Goal: Task Accomplishment & Management: Manage account settings

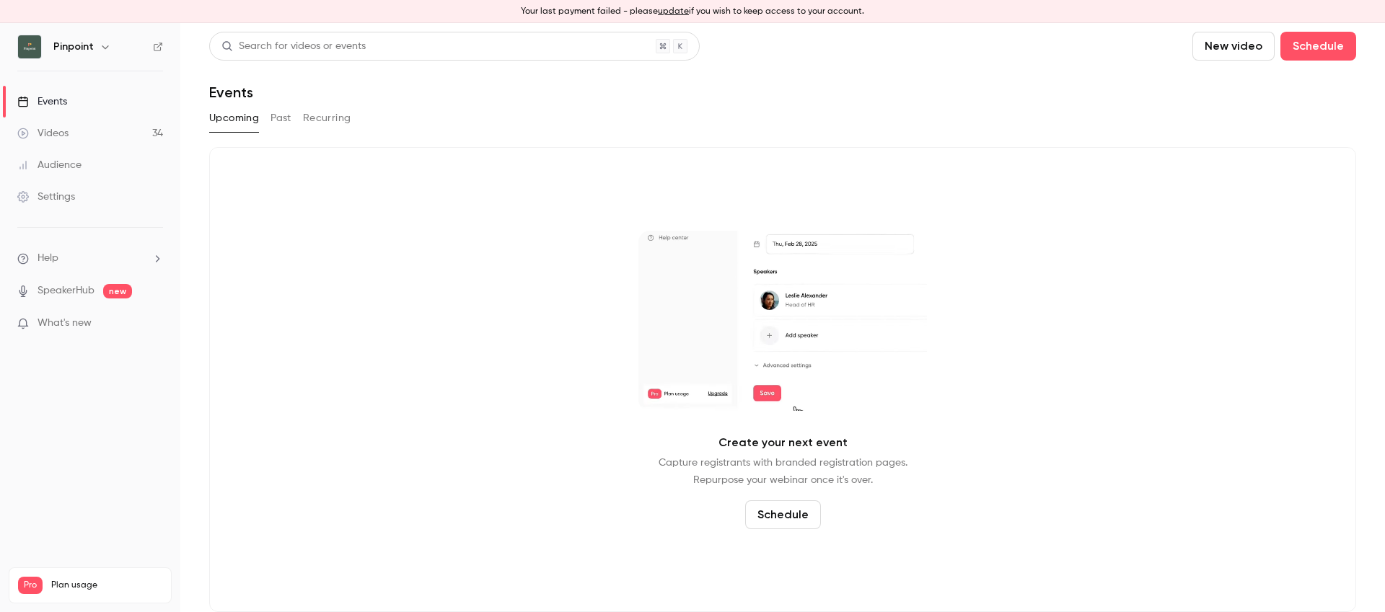
click at [78, 133] on link "Videos 34" at bounding box center [90, 134] width 180 height 32
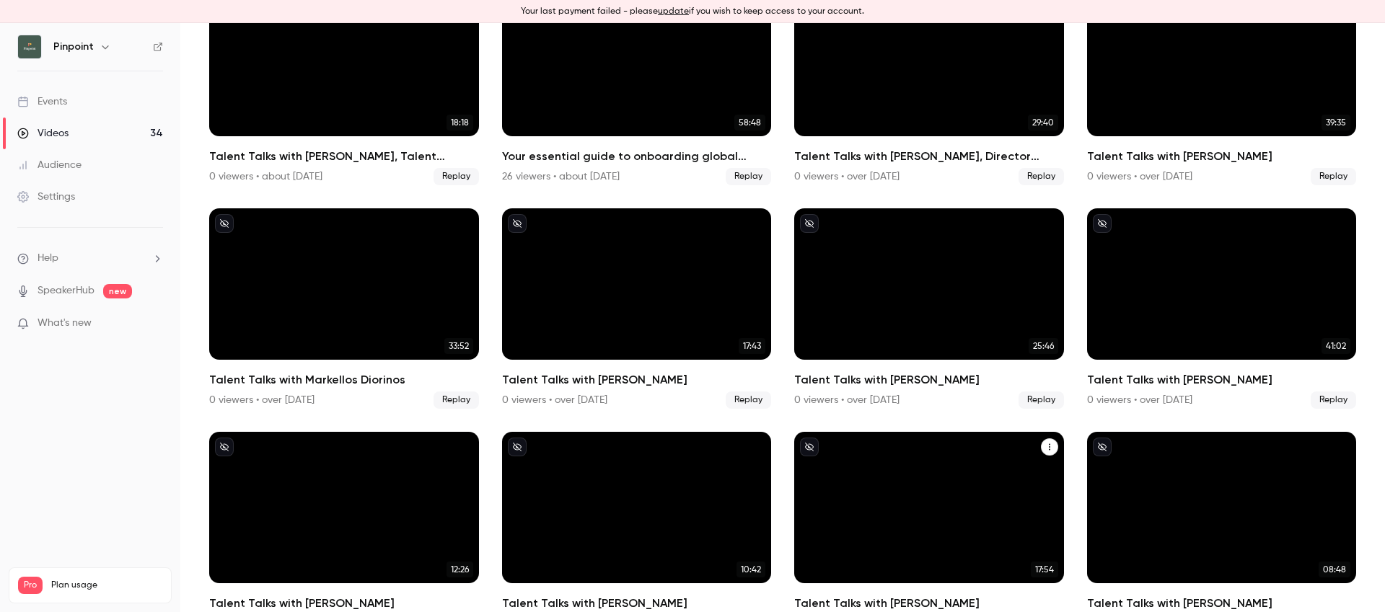
scroll to position [1542, 0]
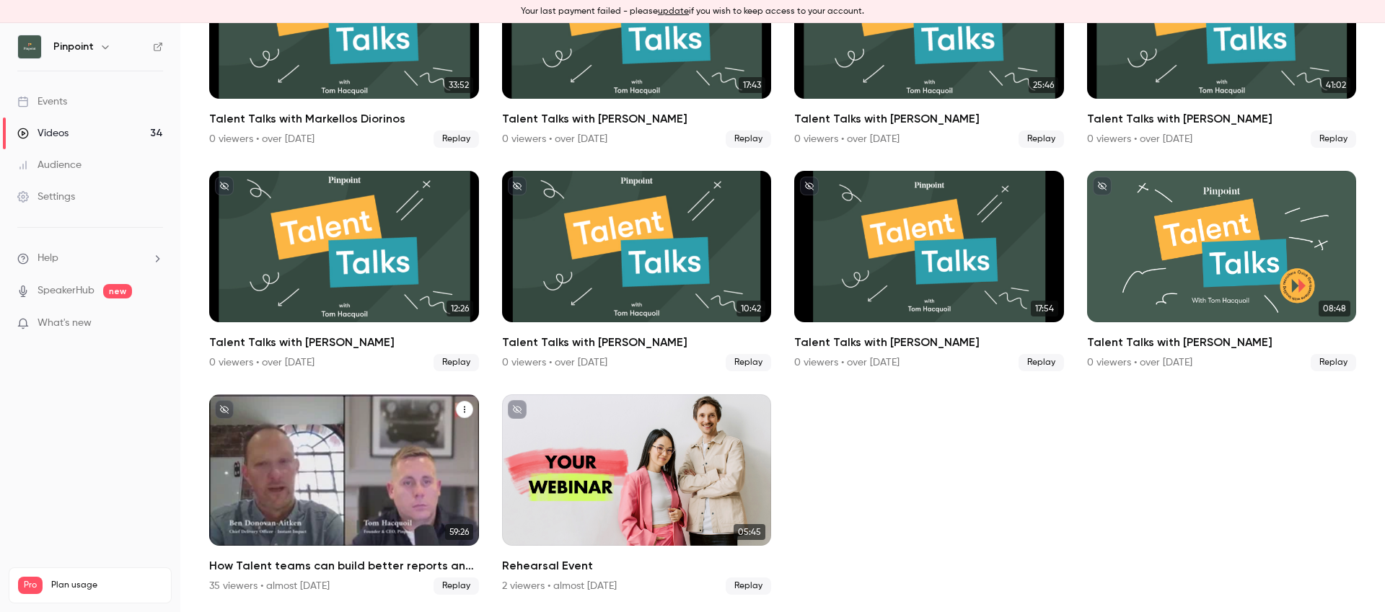
click at [259, 446] on div "How Talent teams can build better reports and influence 2024 company strategy" at bounding box center [344, 470] width 270 height 151
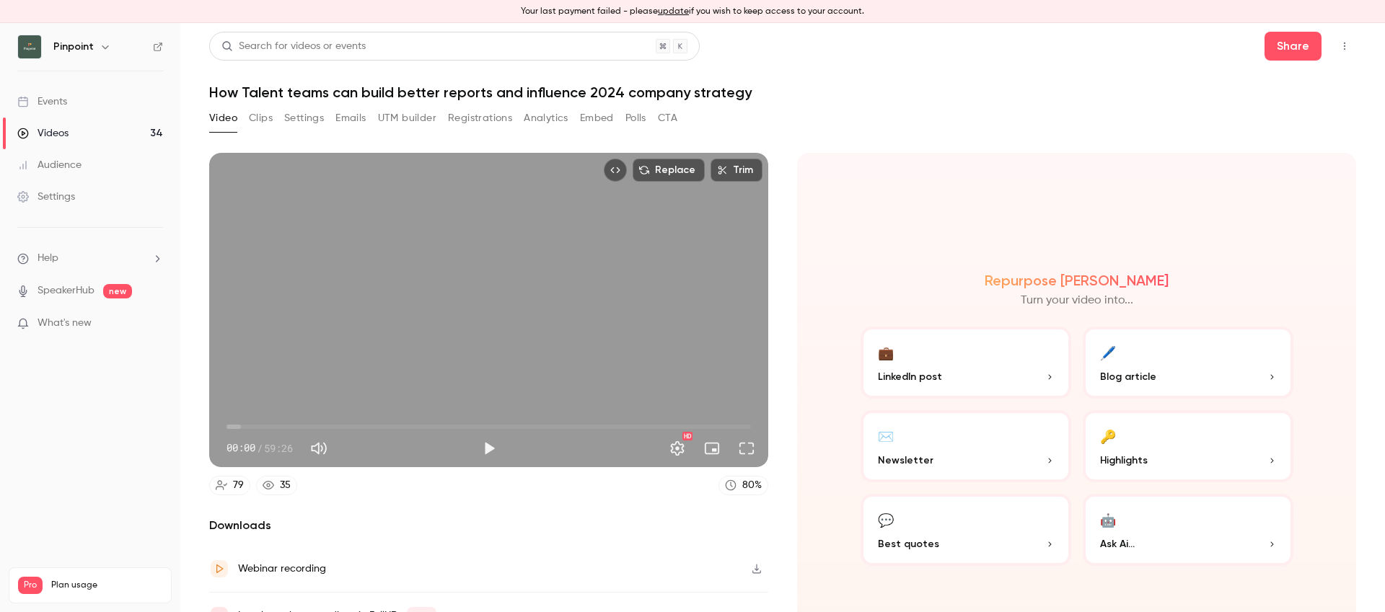
click at [458, 94] on h1 "How Talent teams can build better reports and influence 2024 company strategy" at bounding box center [782, 92] width 1147 height 17
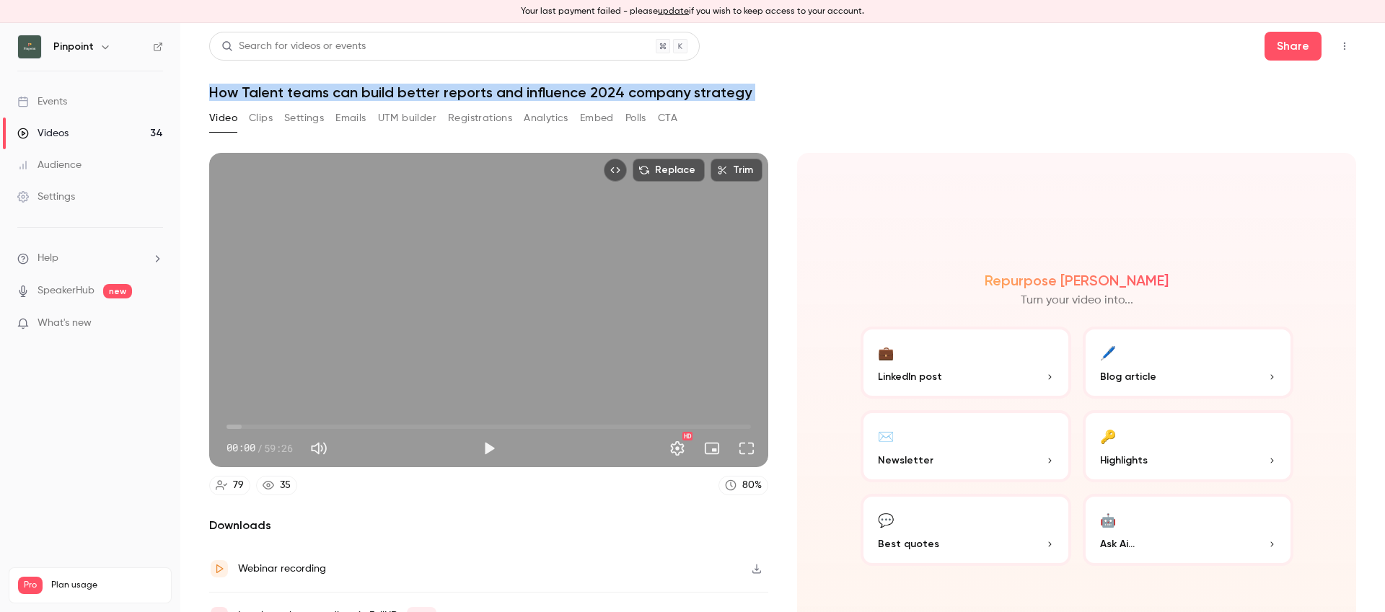
click at [458, 94] on h1 "How Talent teams can build better reports and influence 2024 company strategy" at bounding box center [782, 92] width 1147 height 17
copy div "How Talent teams can build better reports and influence 2024 company strategy V…"
click at [294, 118] on button "Settings" at bounding box center [304, 118] width 40 height 23
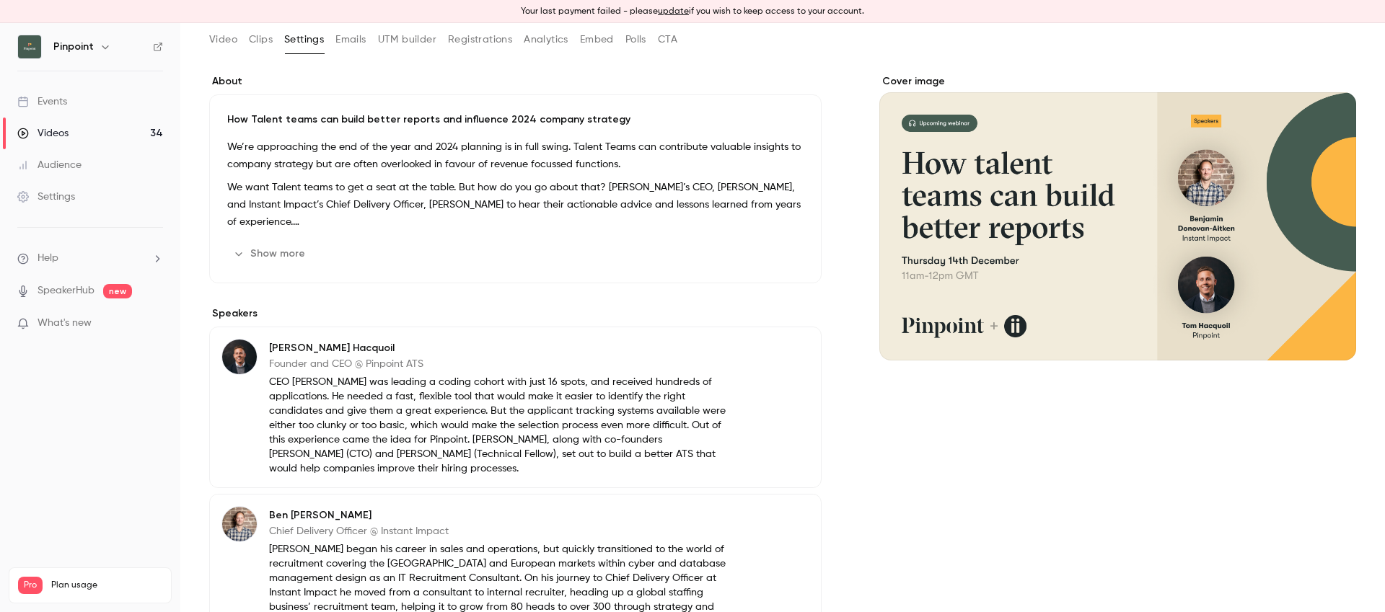
scroll to position [296, 0]
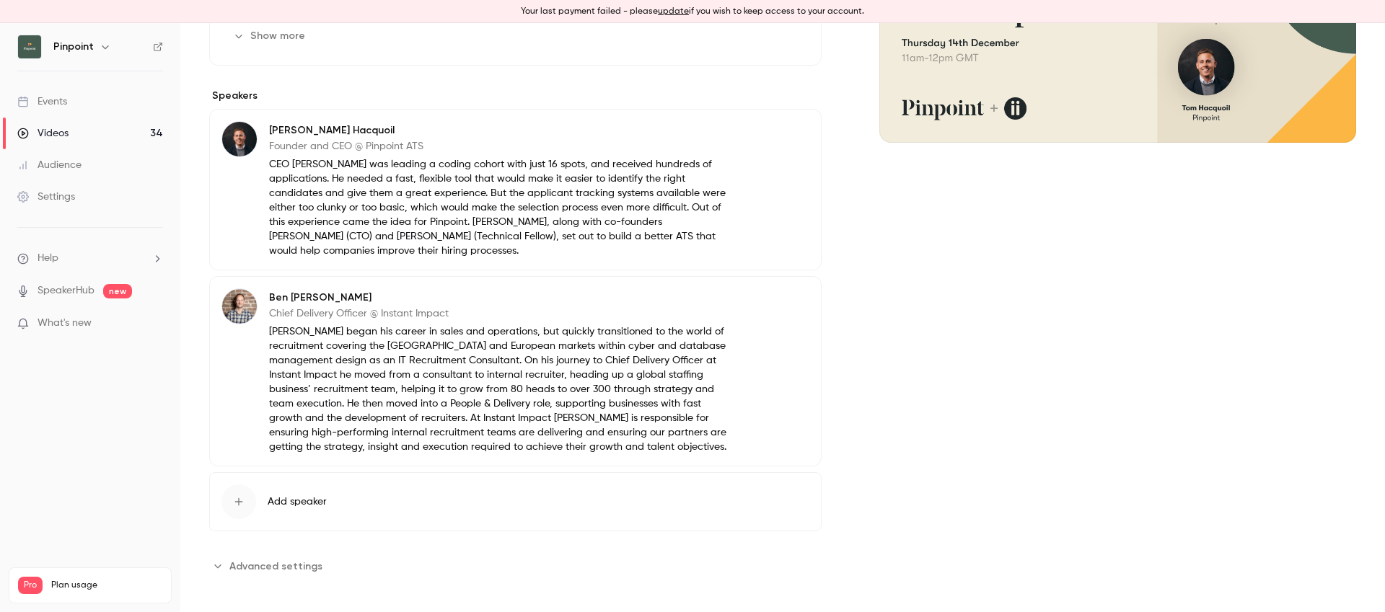
click at [290, 40] on button "Show more" at bounding box center [270, 36] width 87 height 23
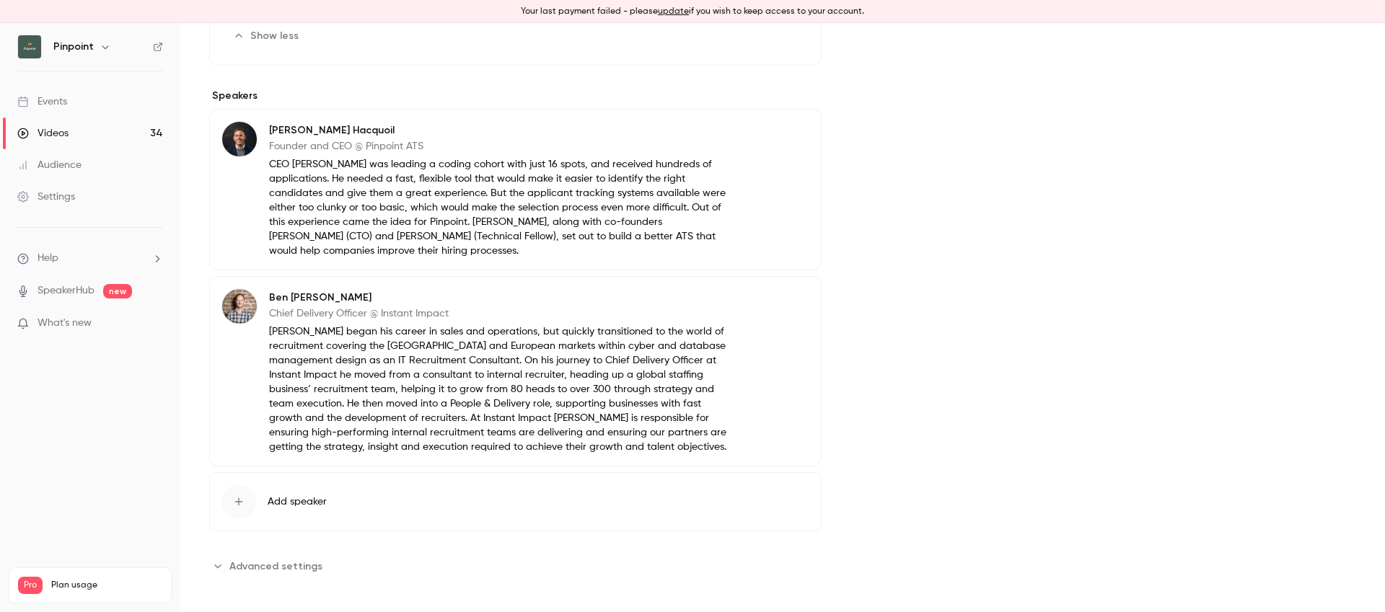
click at [284, 568] on span "Advanced settings" at bounding box center [275, 566] width 93 height 15
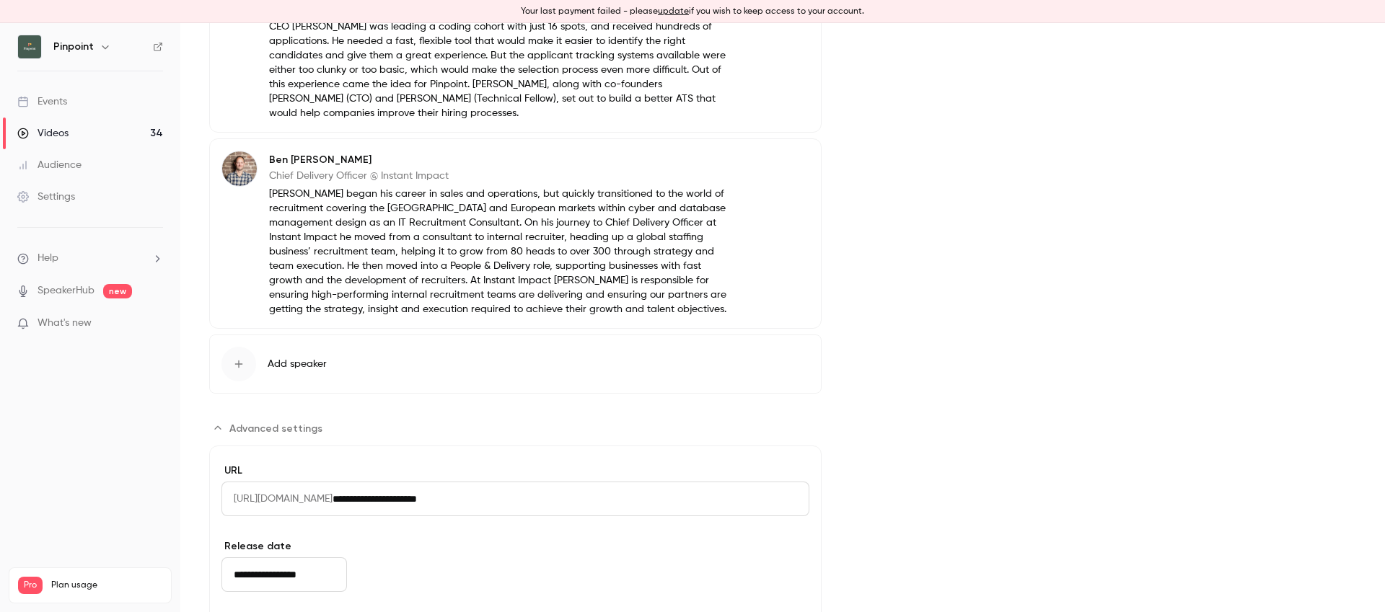
scroll to position [663, 0]
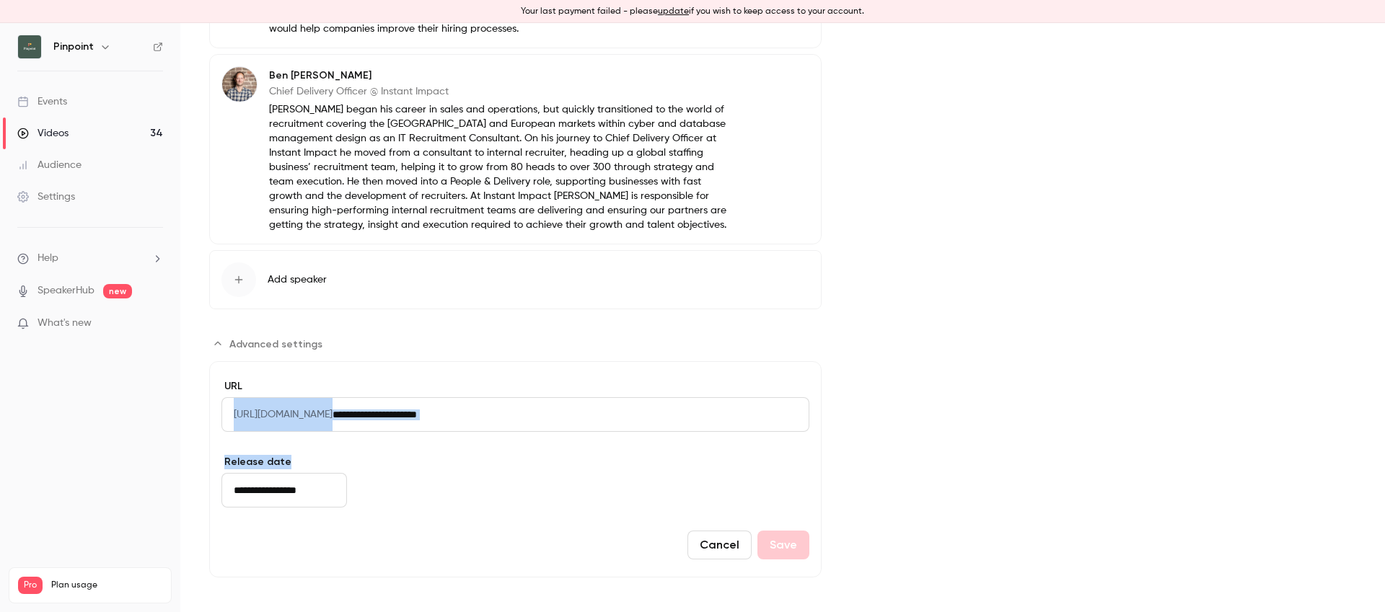
drag, startPoint x: 440, startPoint y: 487, endPoint x: 310, endPoint y: 503, distance: 130.8
click at [310, 503] on form "**********" at bounding box center [515, 469] width 612 height 216
click at [299, 532] on div "Cancel Save" at bounding box center [515, 545] width 588 height 29
click at [245, 489] on input "**********" at bounding box center [284, 490] width 126 height 35
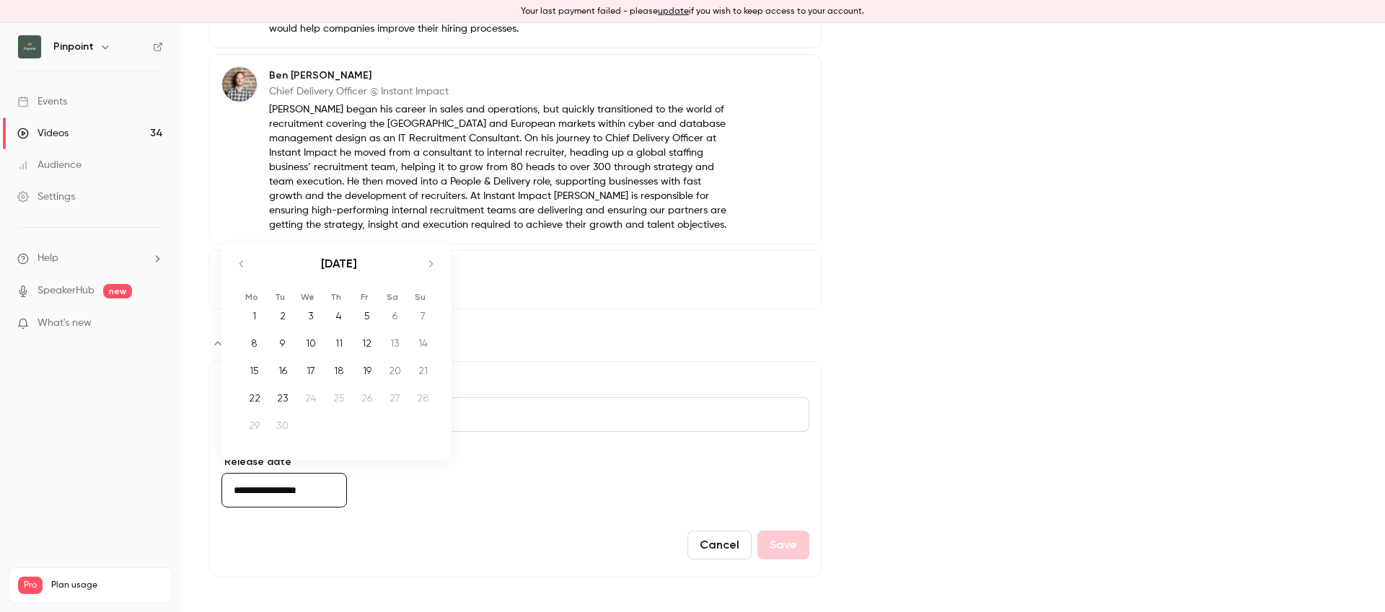
click at [245, 489] on input "**********" at bounding box center [284, 490] width 126 height 35
click at [355, 540] on div "Cancel Save" at bounding box center [515, 545] width 588 height 29
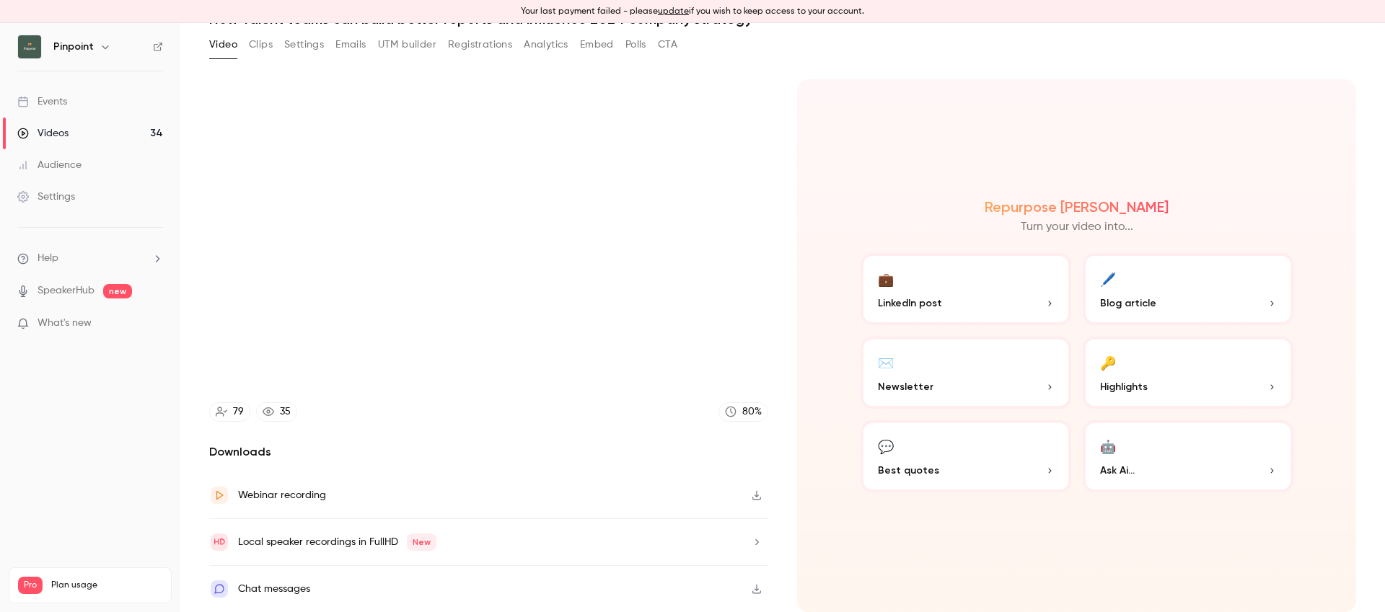
scroll to position [74, 0]
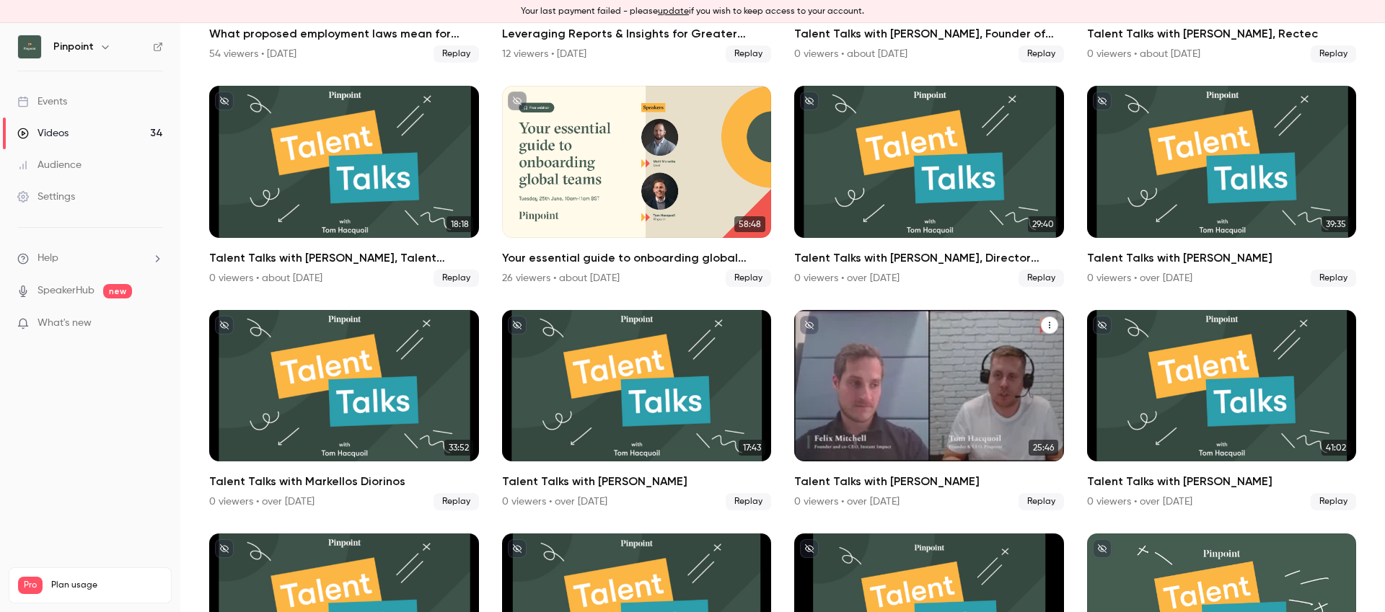
scroll to position [1542, 0]
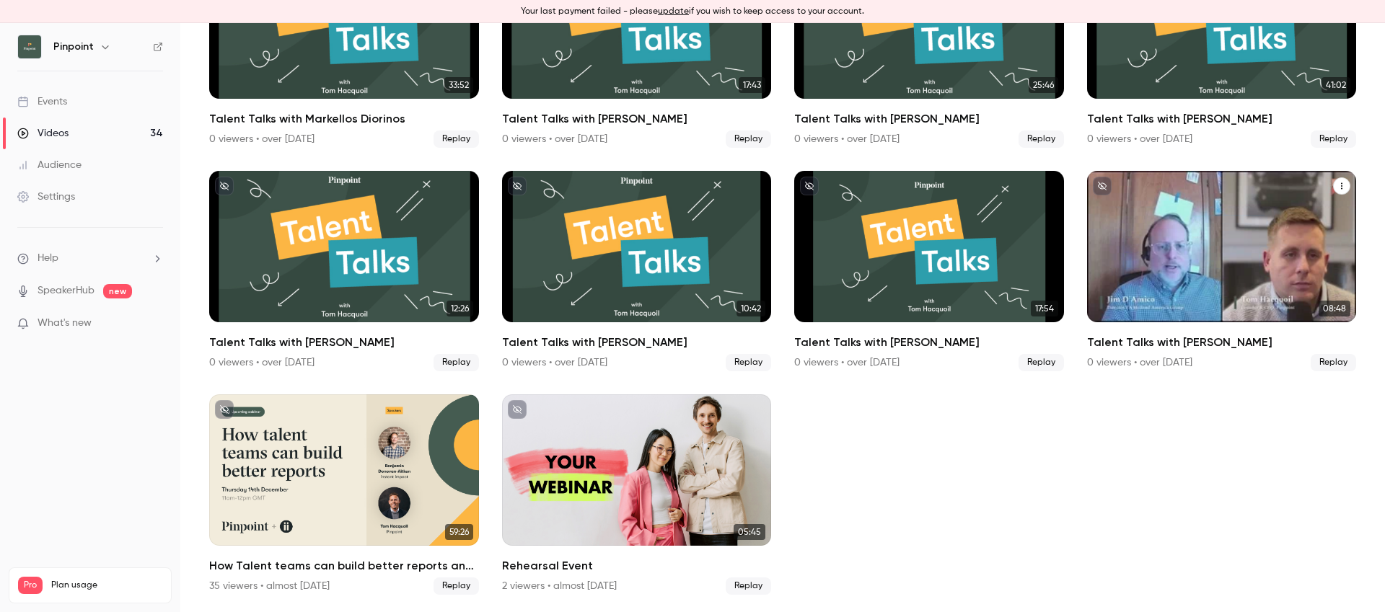
click at [1236, 232] on div "Talent Talks with Jim D'Amico" at bounding box center [1222, 246] width 270 height 151
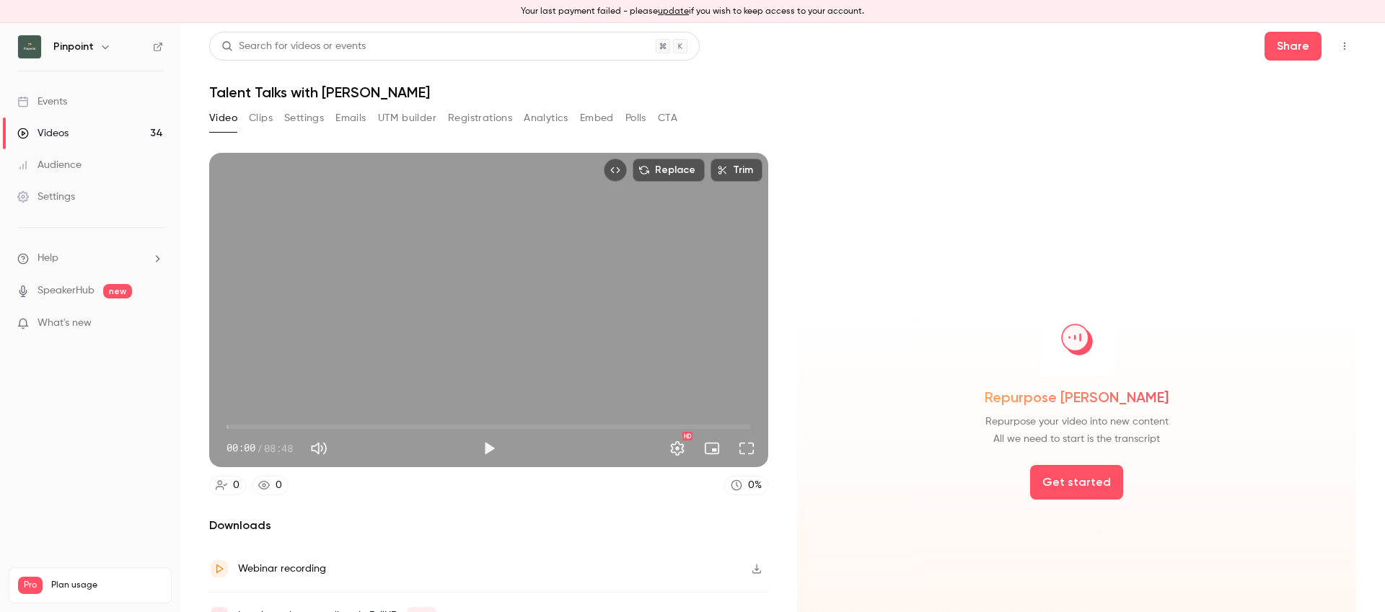
click at [336, 87] on h1 "Talent Talks with [PERSON_NAME]" at bounding box center [782, 92] width 1147 height 17
copy div "Talent Talks with [PERSON_NAME] Video Clips Settings Emails UTM builder Registr…"
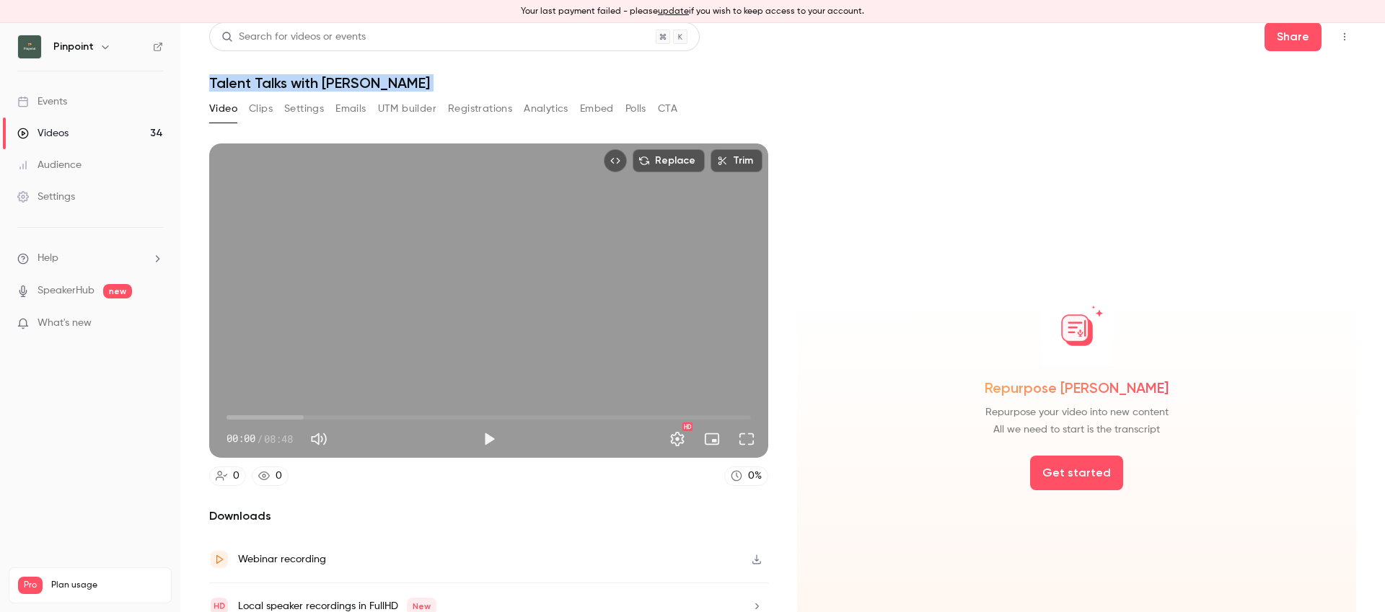
click at [309, 107] on button "Settings" at bounding box center [304, 108] width 40 height 23
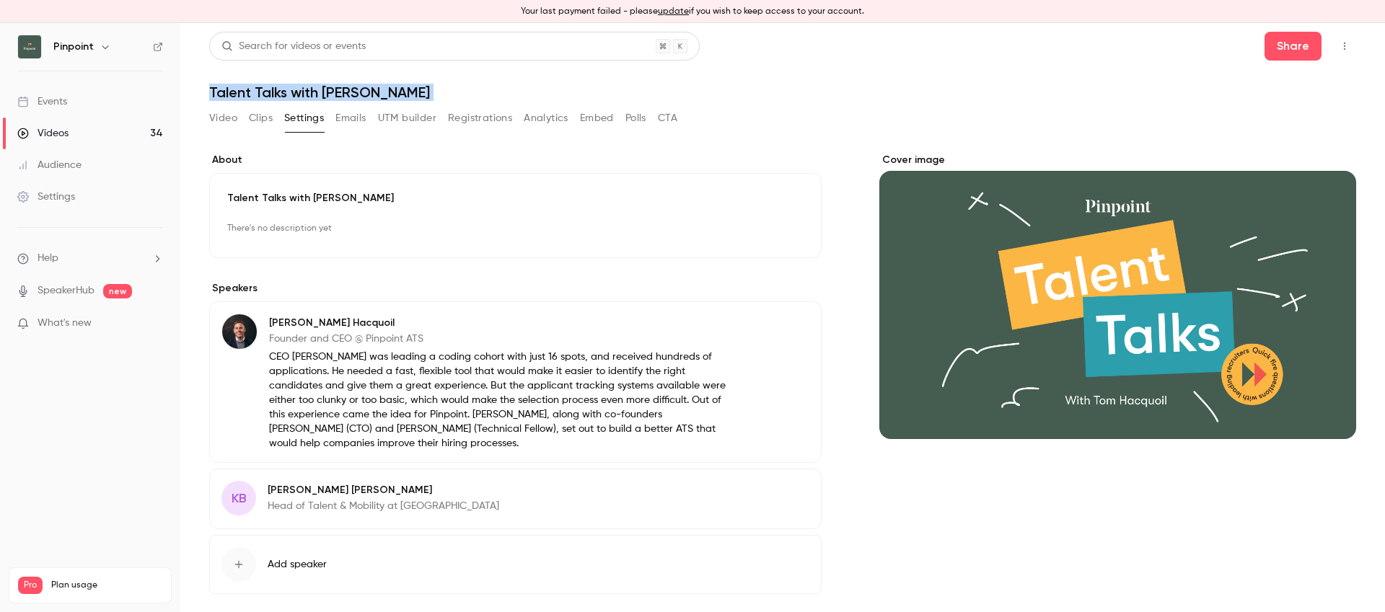
click at [470, 122] on button "Registrations" at bounding box center [480, 118] width 64 height 23
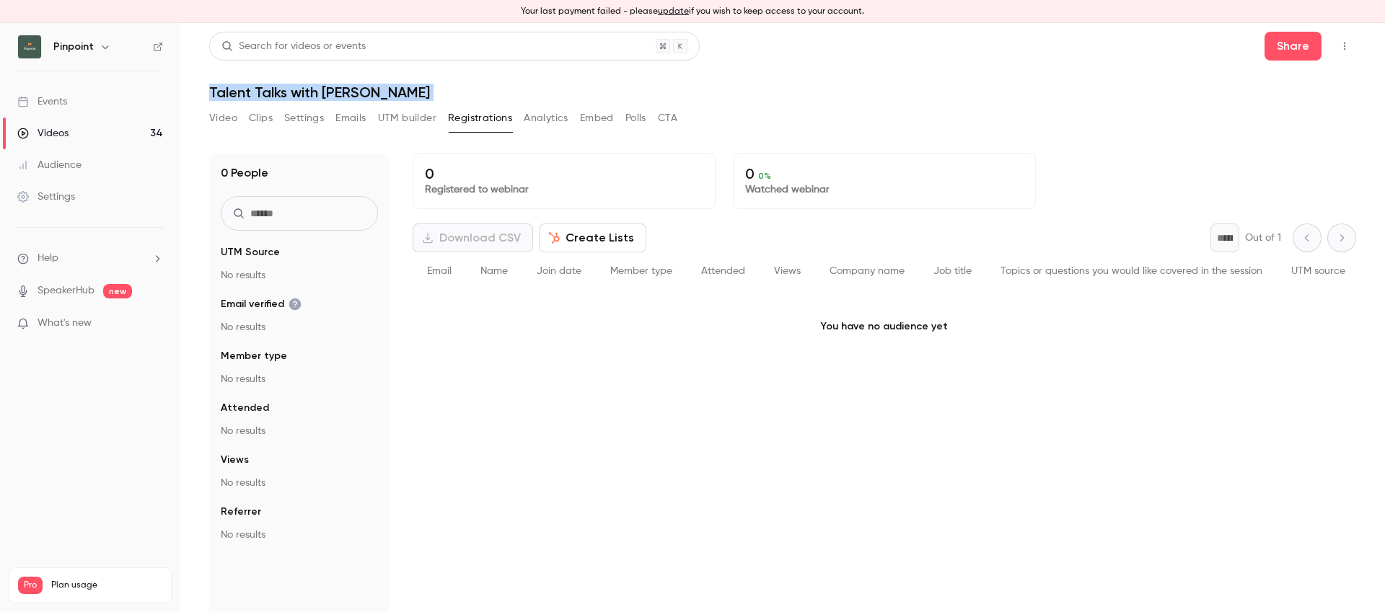
click at [211, 121] on button "Video" at bounding box center [223, 118] width 28 height 23
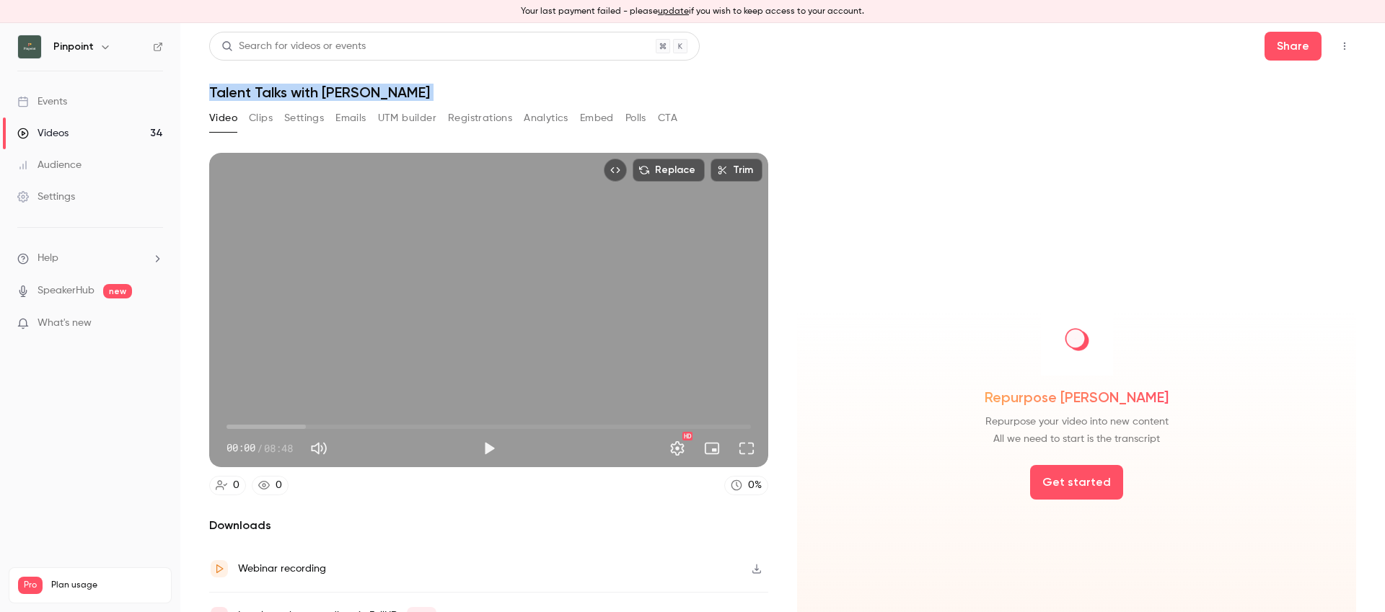
scroll to position [74, 0]
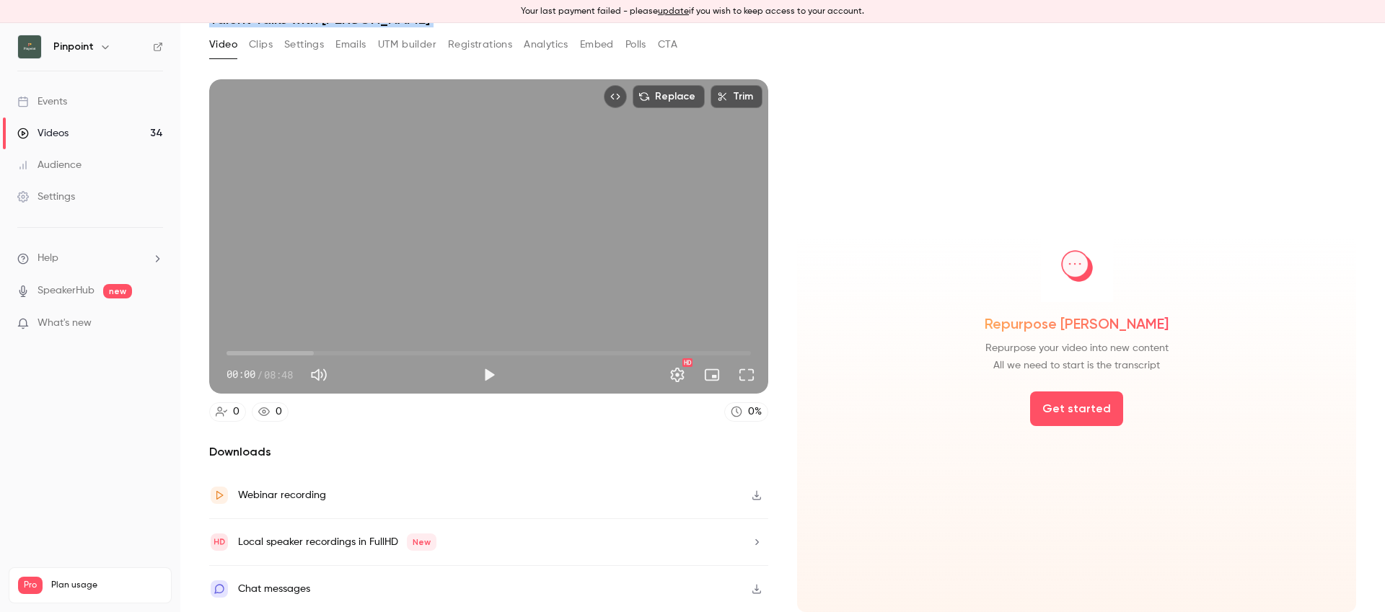
click at [361, 498] on div "Webinar recording" at bounding box center [488, 495] width 559 height 47
click at [87, 201] on link "Settings" at bounding box center [90, 197] width 180 height 32
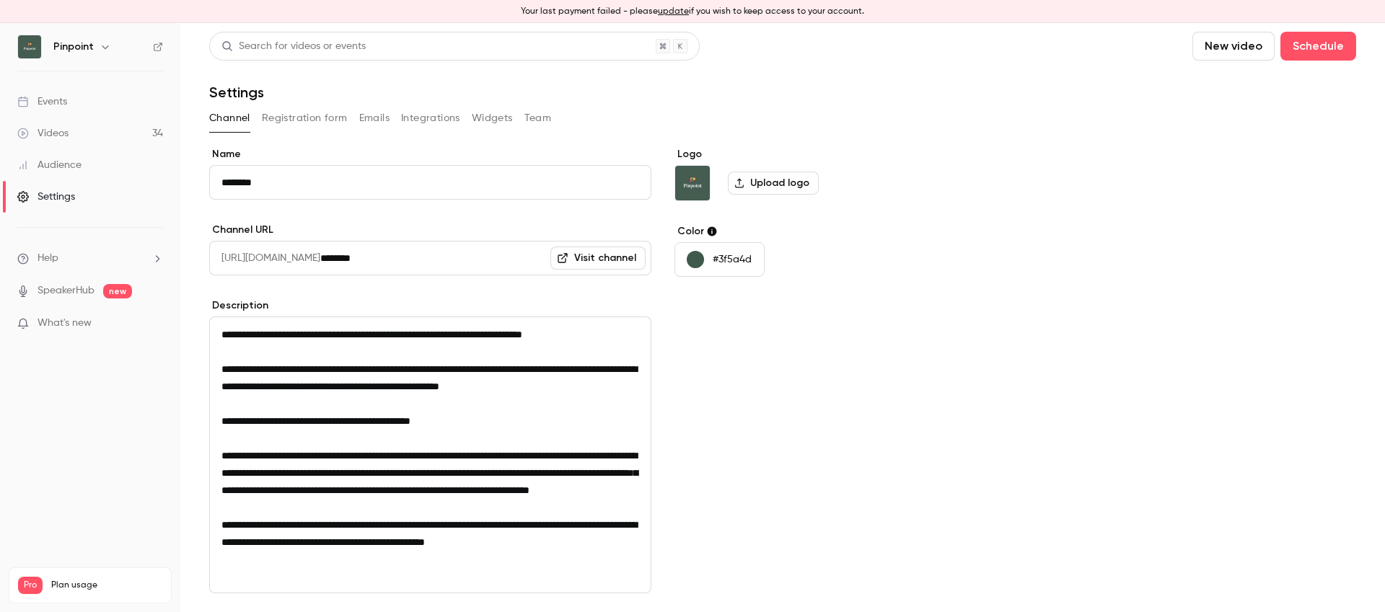
scroll to position [126, 0]
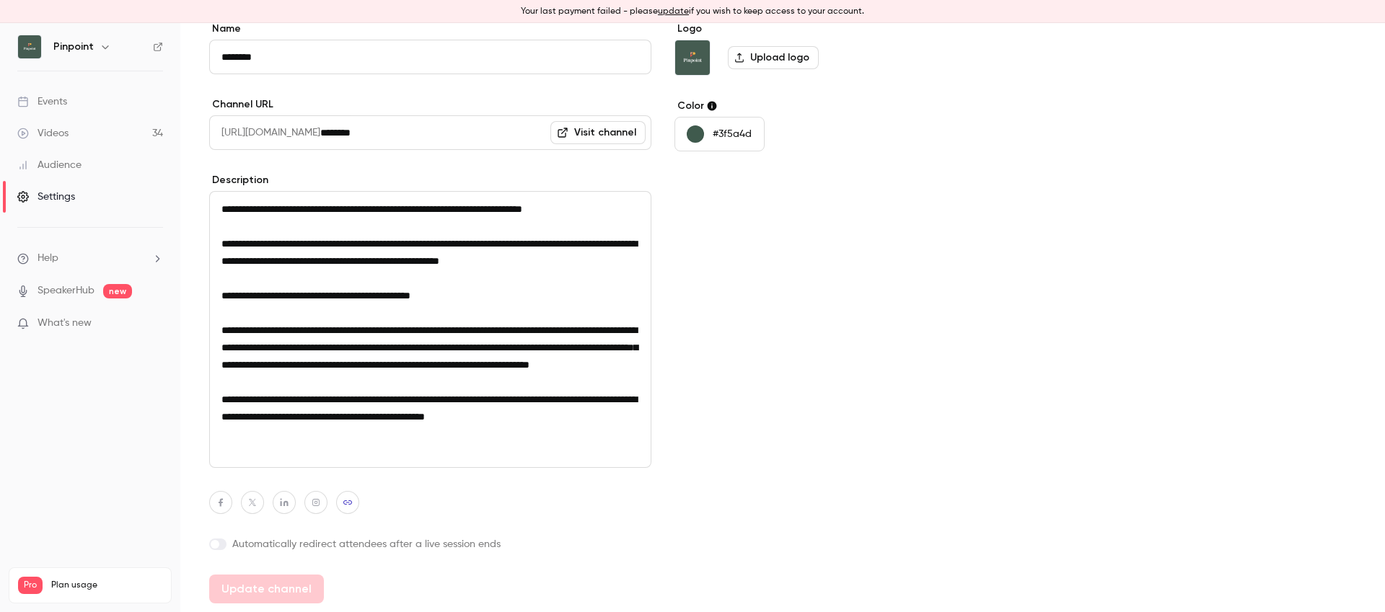
click at [67, 96] on div "Events" at bounding box center [42, 101] width 50 height 14
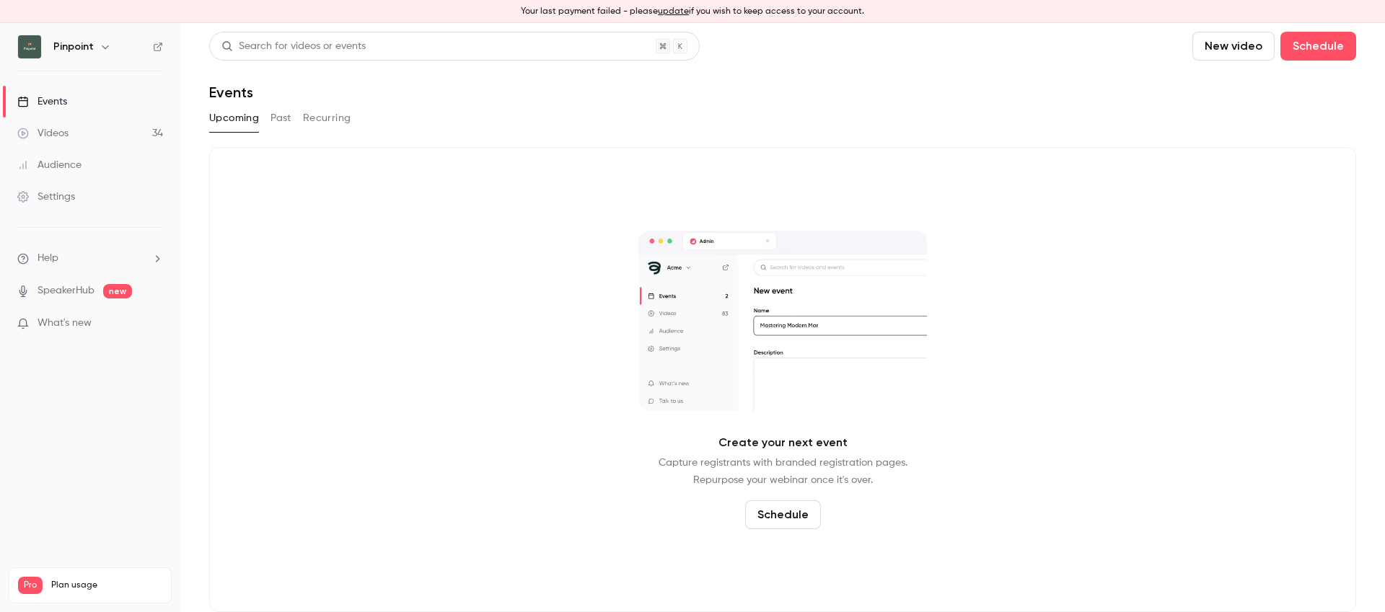
click at [57, 131] on div "Videos" at bounding box center [42, 133] width 51 height 14
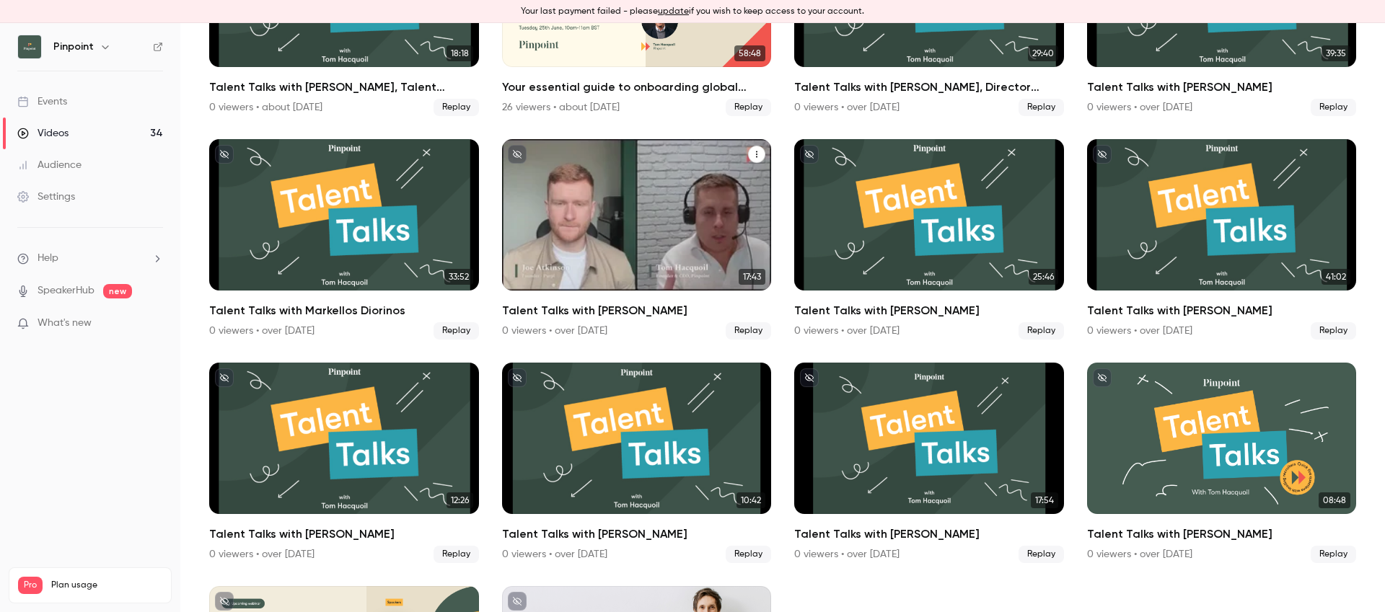
scroll to position [1542, 0]
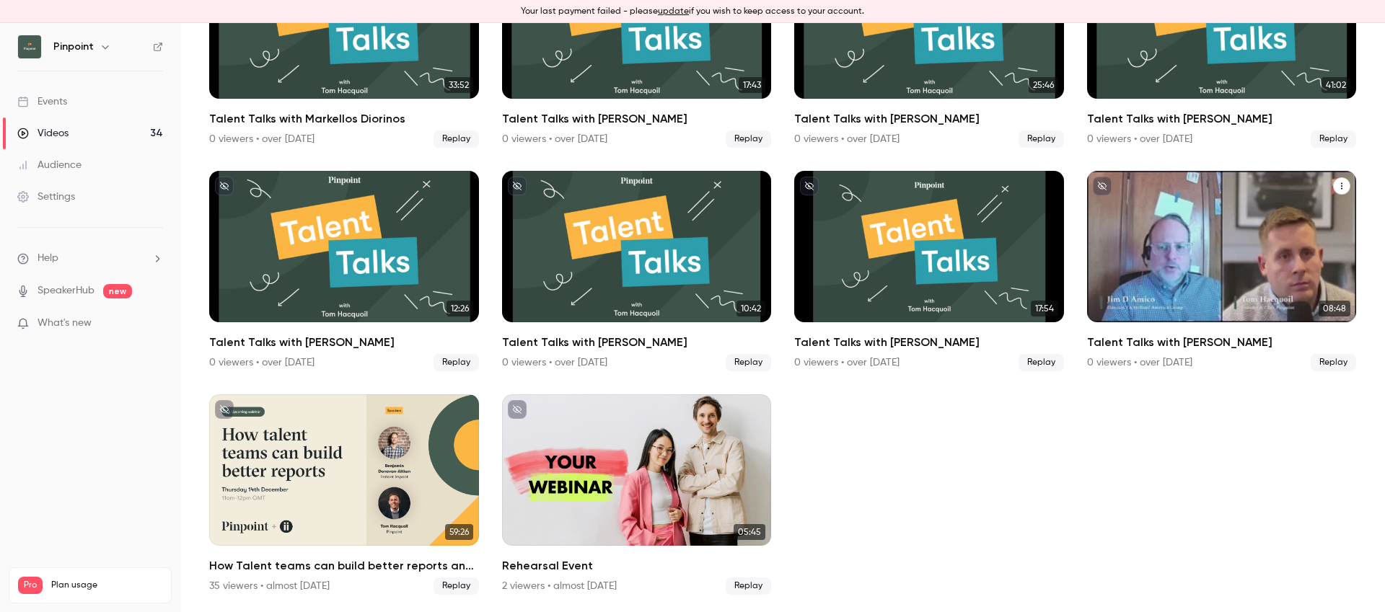
click at [1125, 242] on div "Talent Talks with Jim D'Amico" at bounding box center [1222, 246] width 270 height 151
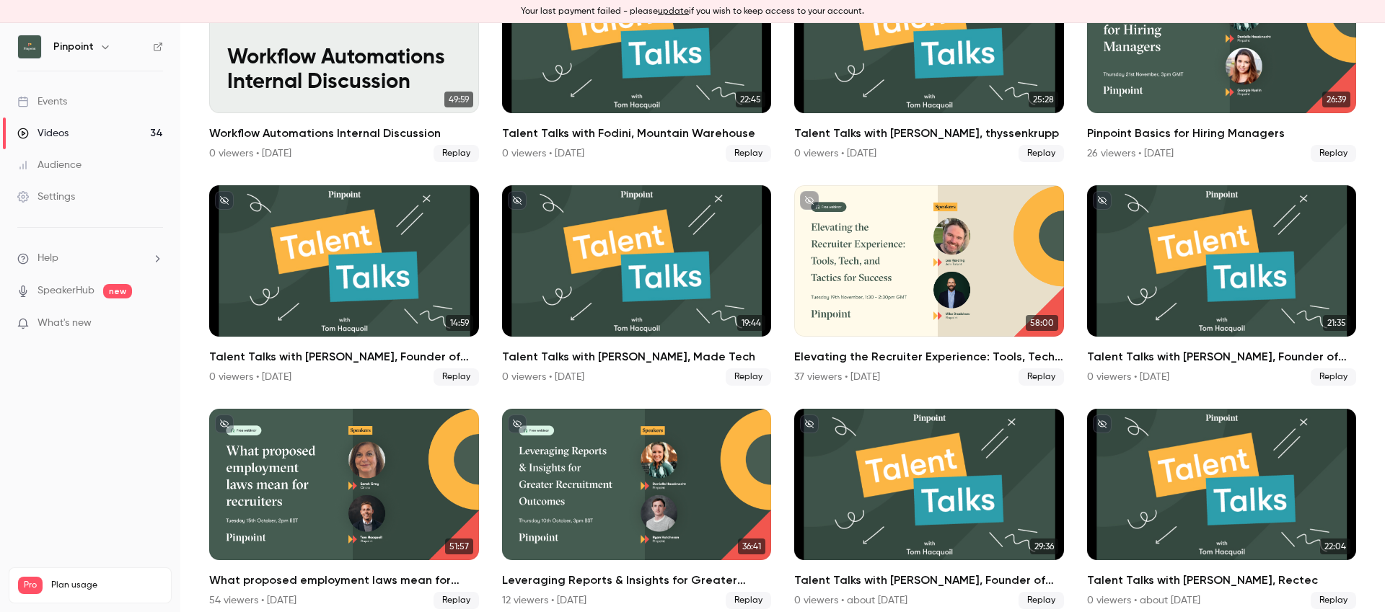
scroll to position [1542, 0]
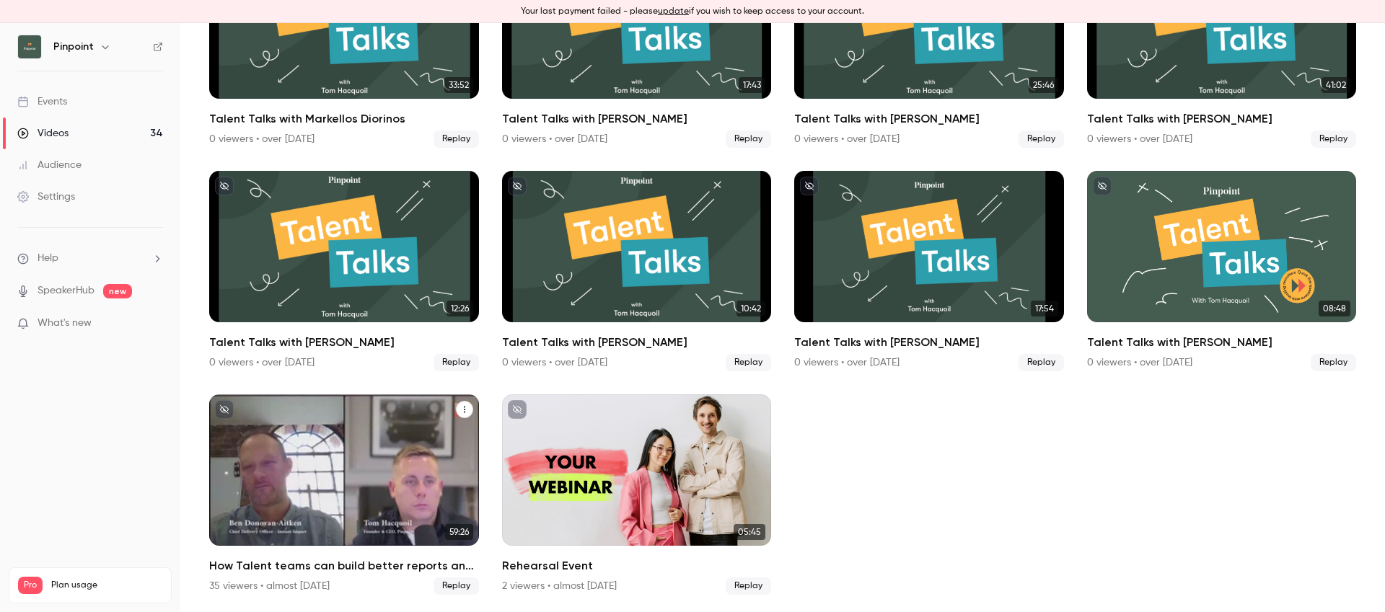
click at [317, 475] on div "How Talent teams can build better reports and influence 2024 company strategy" at bounding box center [344, 470] width 270 height 151
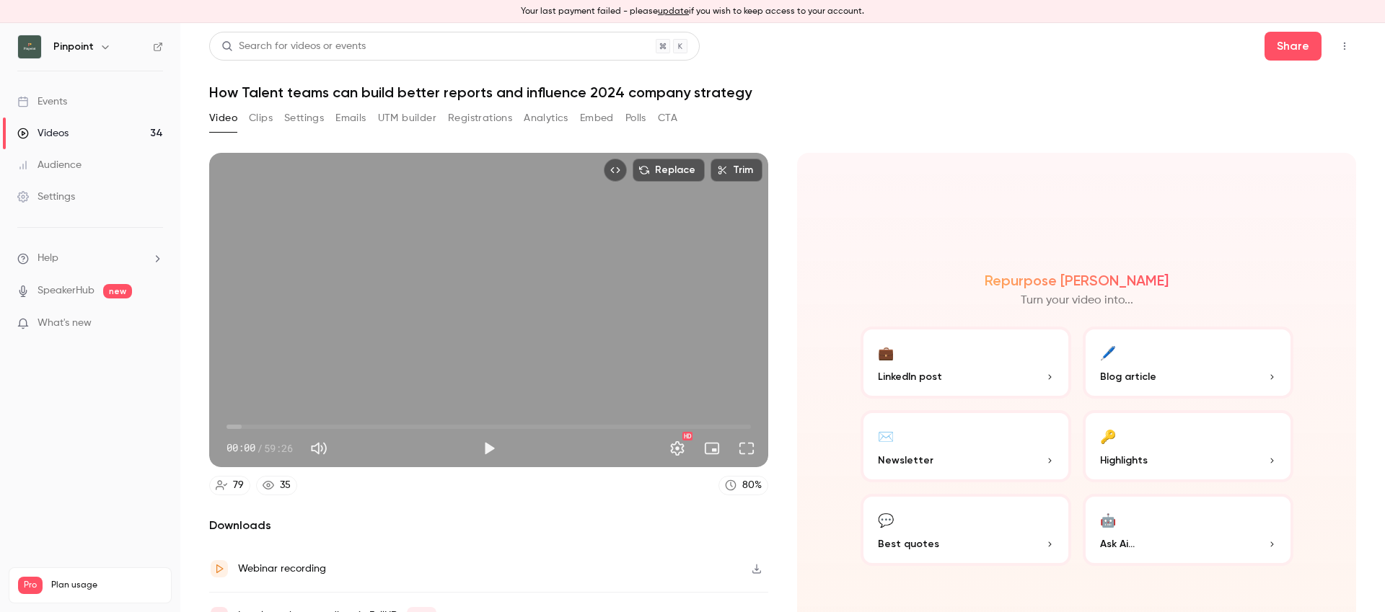
click at [82, 185] on link "Settings" at bounding box center [90, 197] width 180 height 32
click at [319, 122] on button "Settings" at bounding box center [304, 118] width 40 height 23
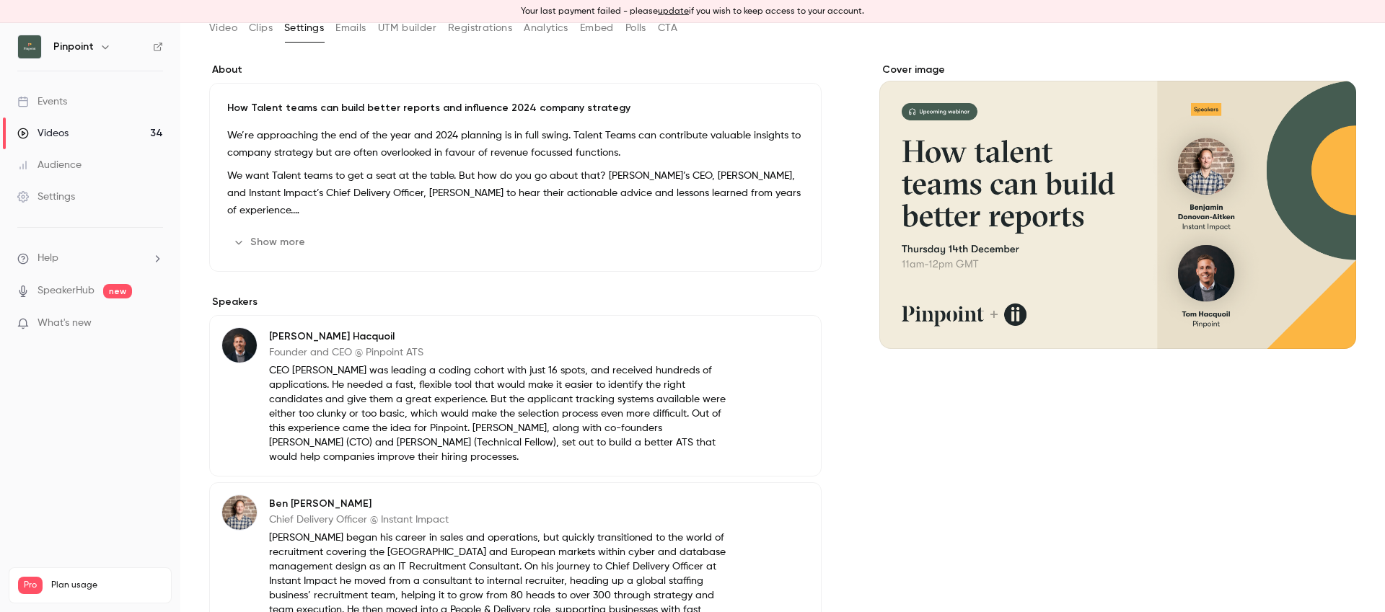
scroll to position [296, 0]
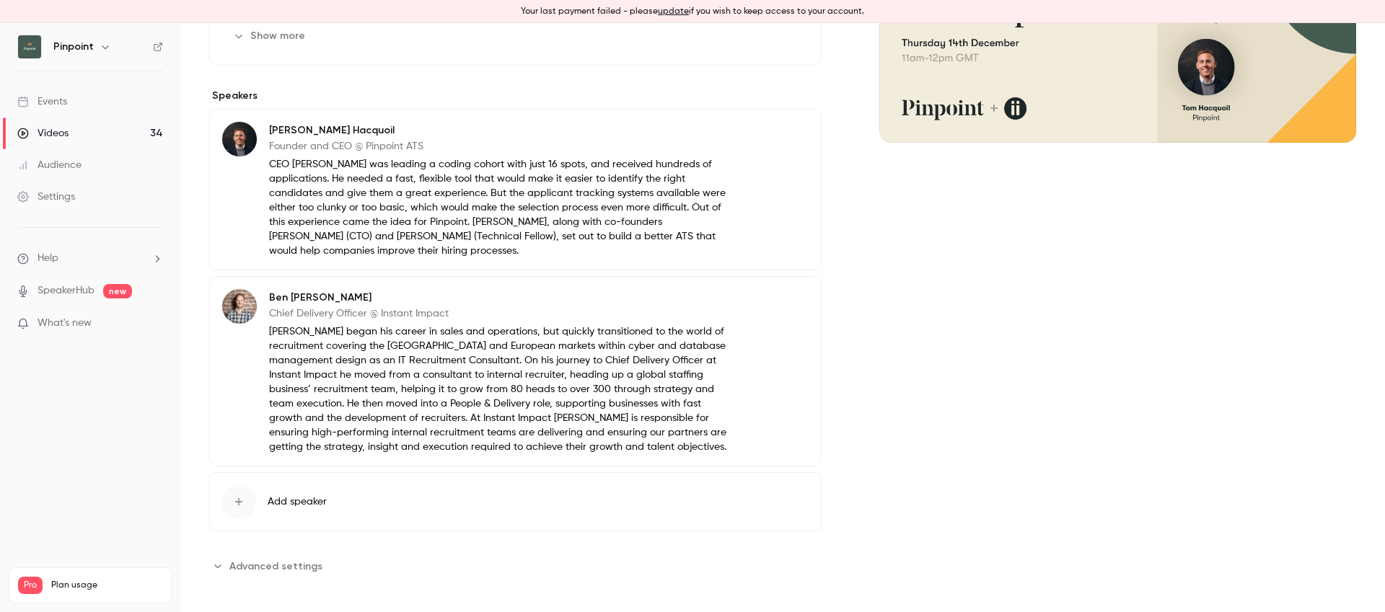
click at [312, 570] on span "Advanced settings" at bounding box center [275, 566] width 93 height 15
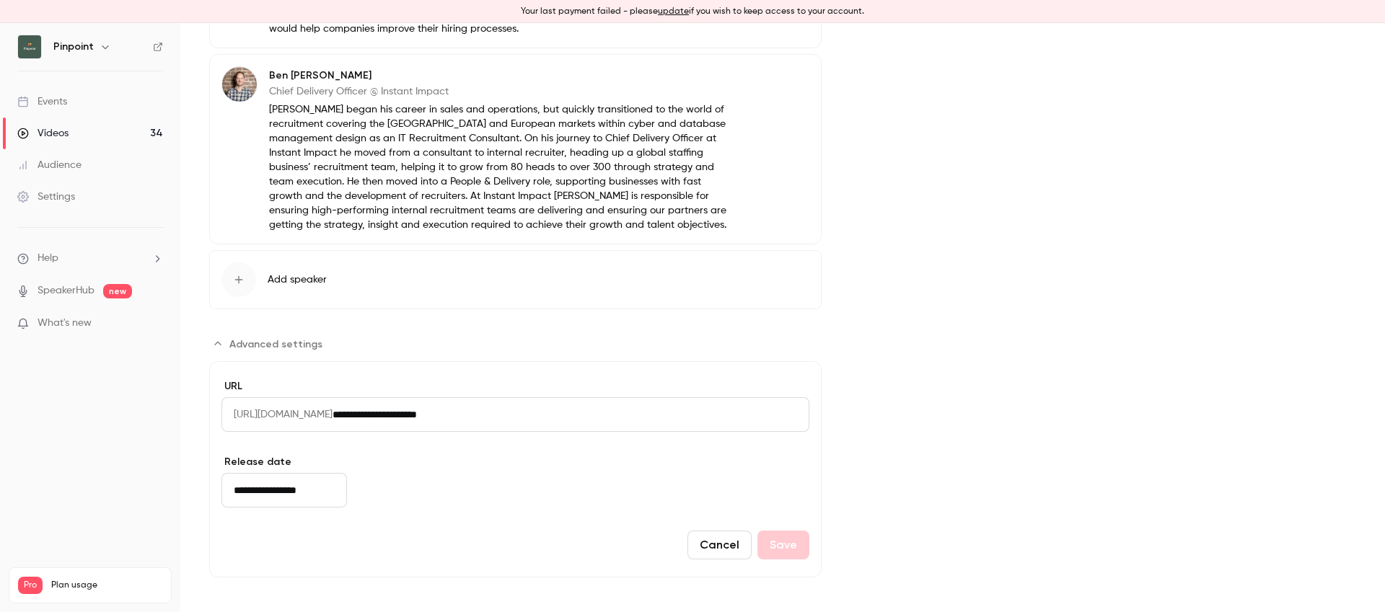
scroll to position [0, 0]
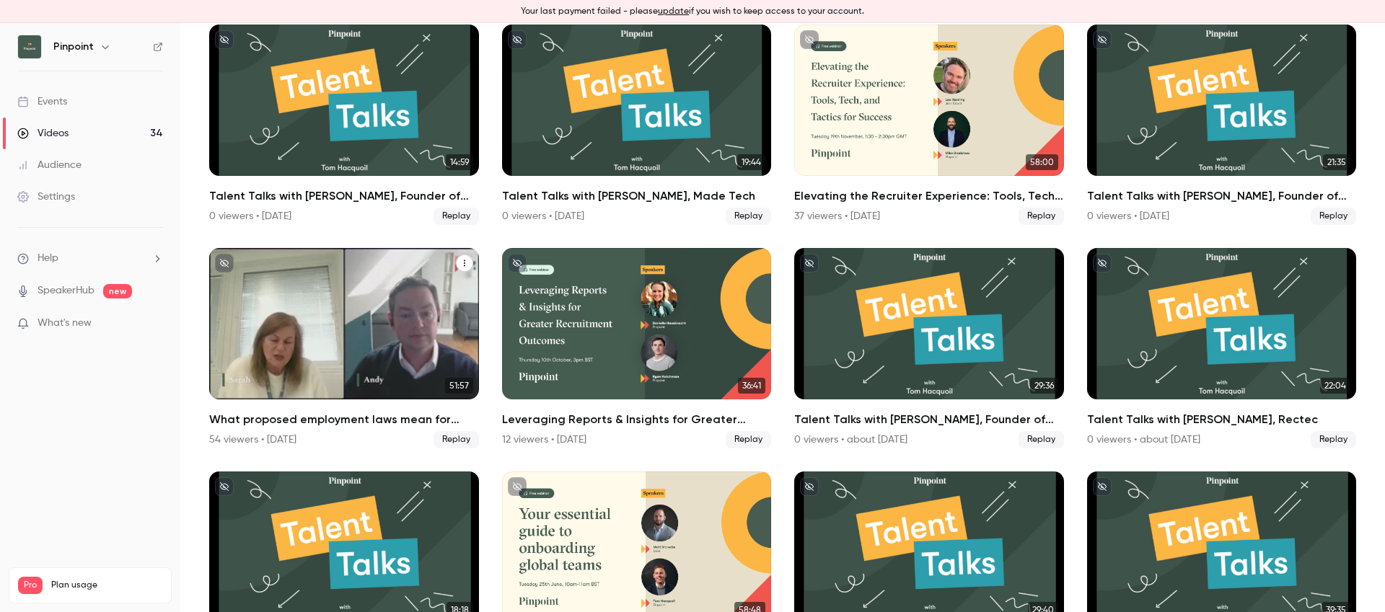
scroll to position [1542, 0]
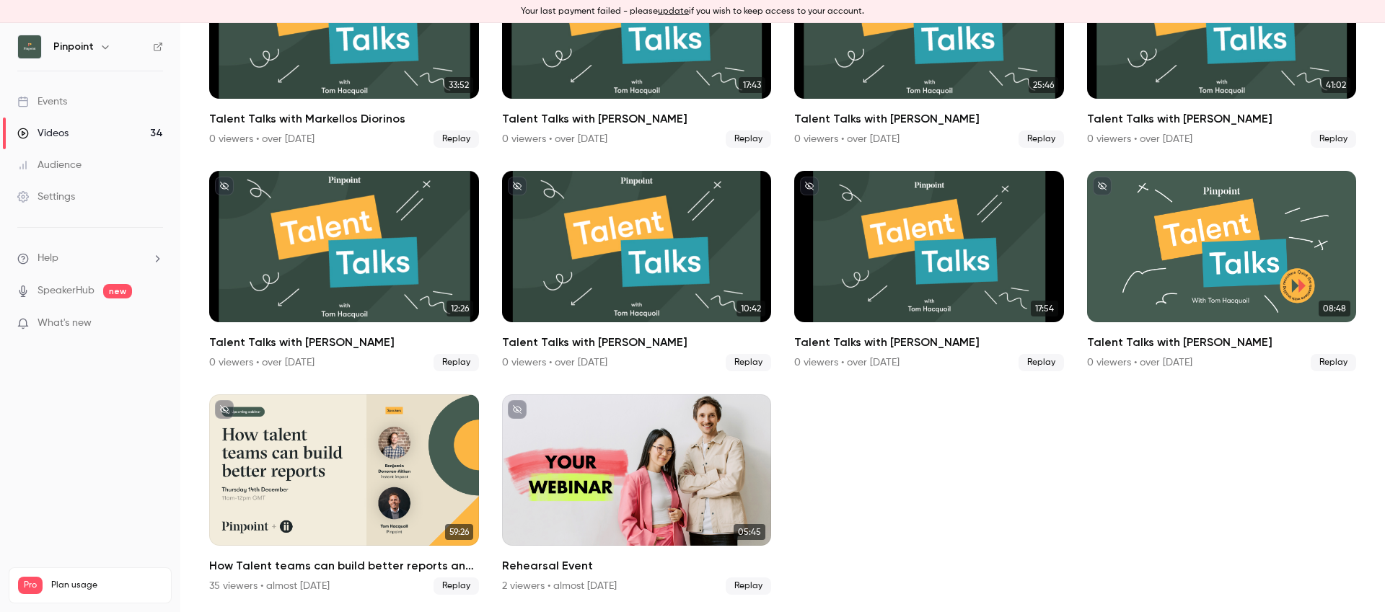
click at [1228, 268] on div "Talent Talks with Jim D'Amico" at bounding box center [1222, 246] width 270 height 151
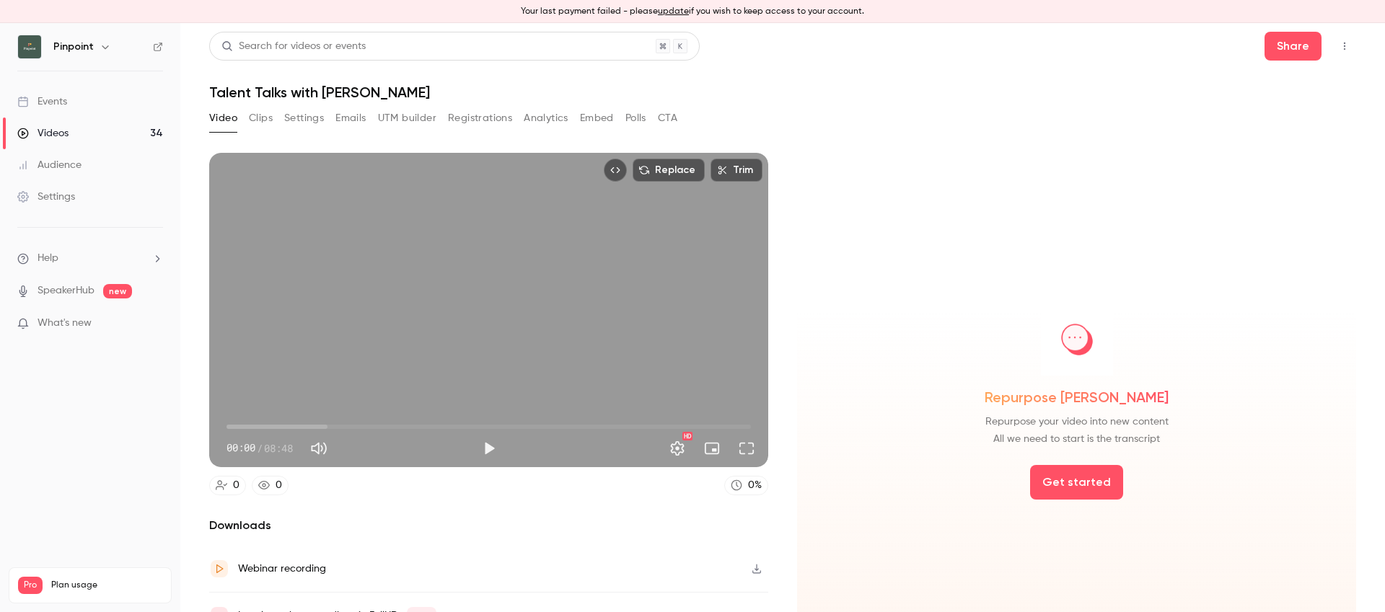
click at [295, 113] on button "Settings" at bounding box center [304, 118] width 40 height 23
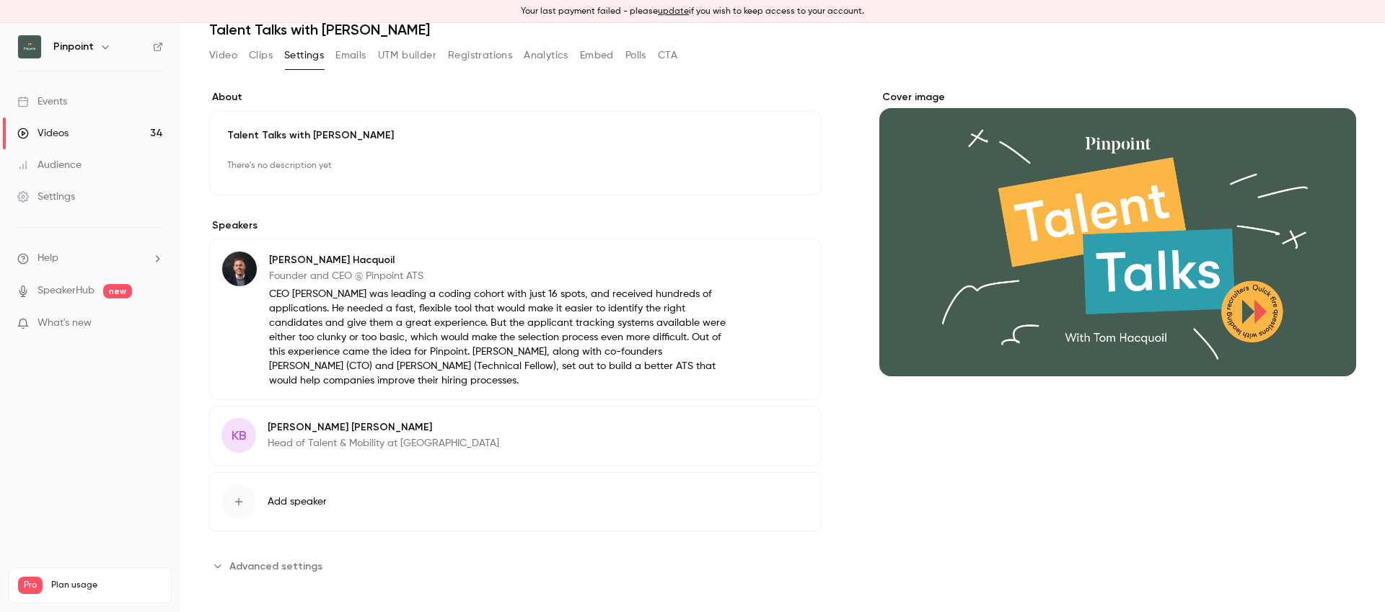
click at [293, 565] on span "Advanced settings" at bounding box center [275, 566] width 93 height 15
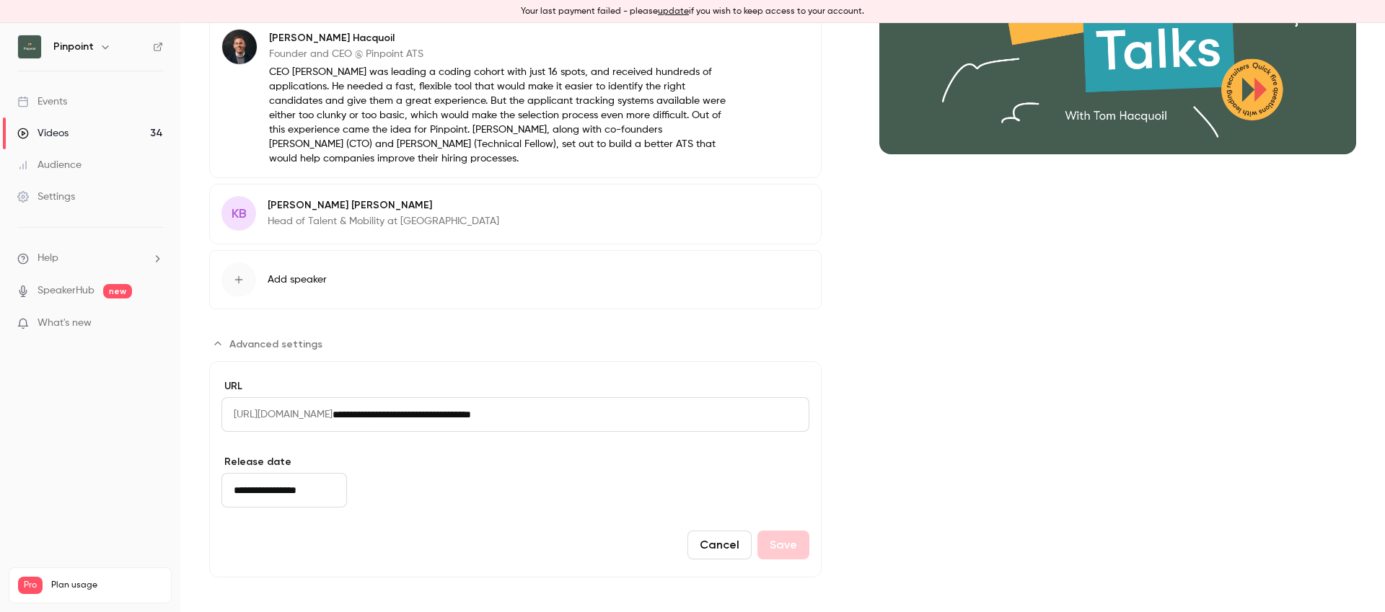
click at [246, 493] on input "**********" at bounding box center [284, 490] width 126 height 35
click at [266, 539] on div "Cancel Save" at bounding box center [515, 545] width 588 height 29
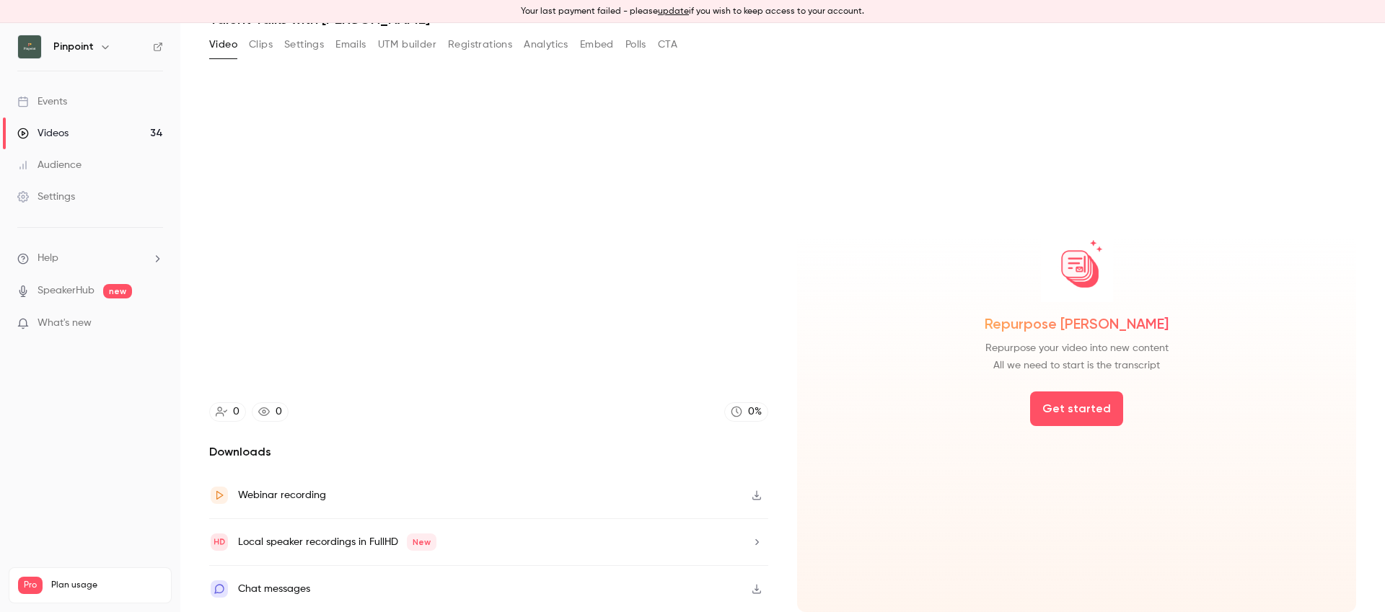
scroll to position [74, 0]
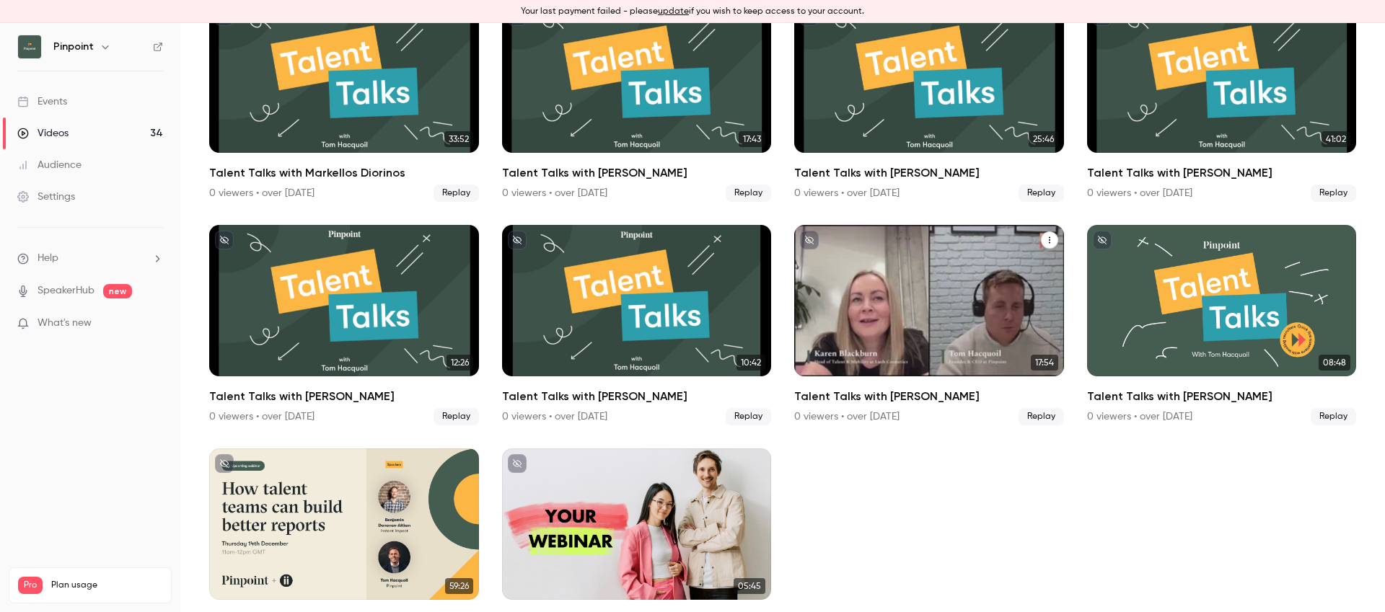
scroll to position [1542, 0]
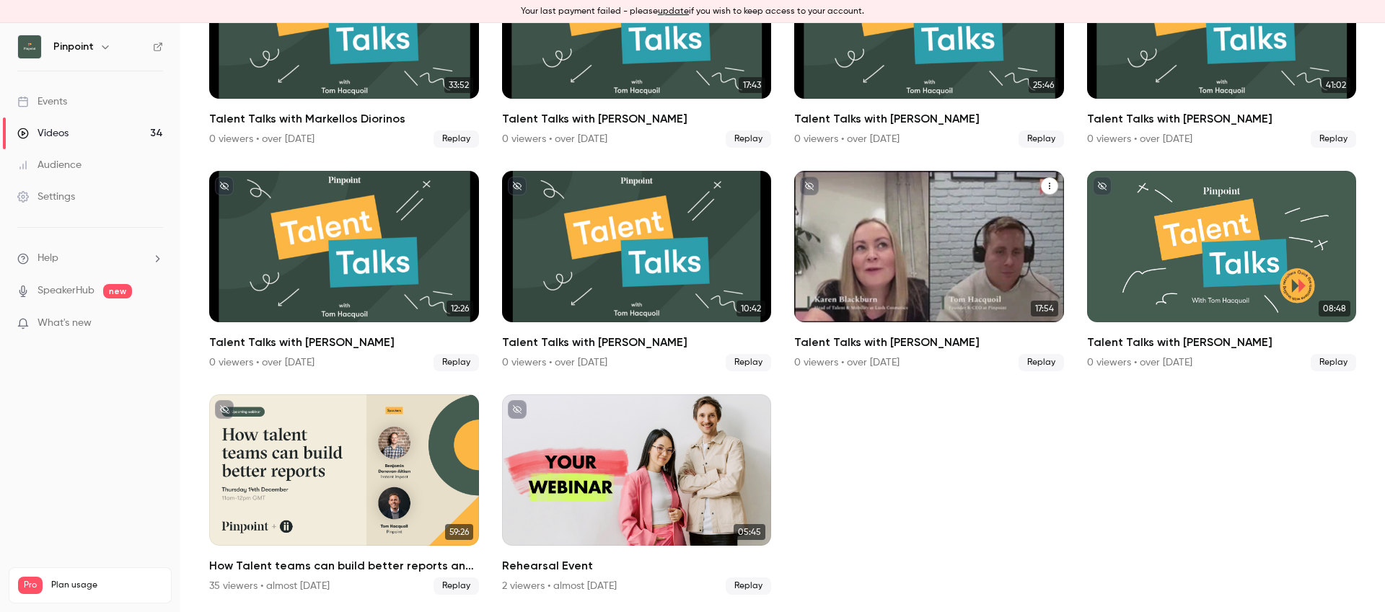
click at [934, 260] on div "Talent Talks with Karen Blackburn" at bounding box center [929, 246] width 270 height 151
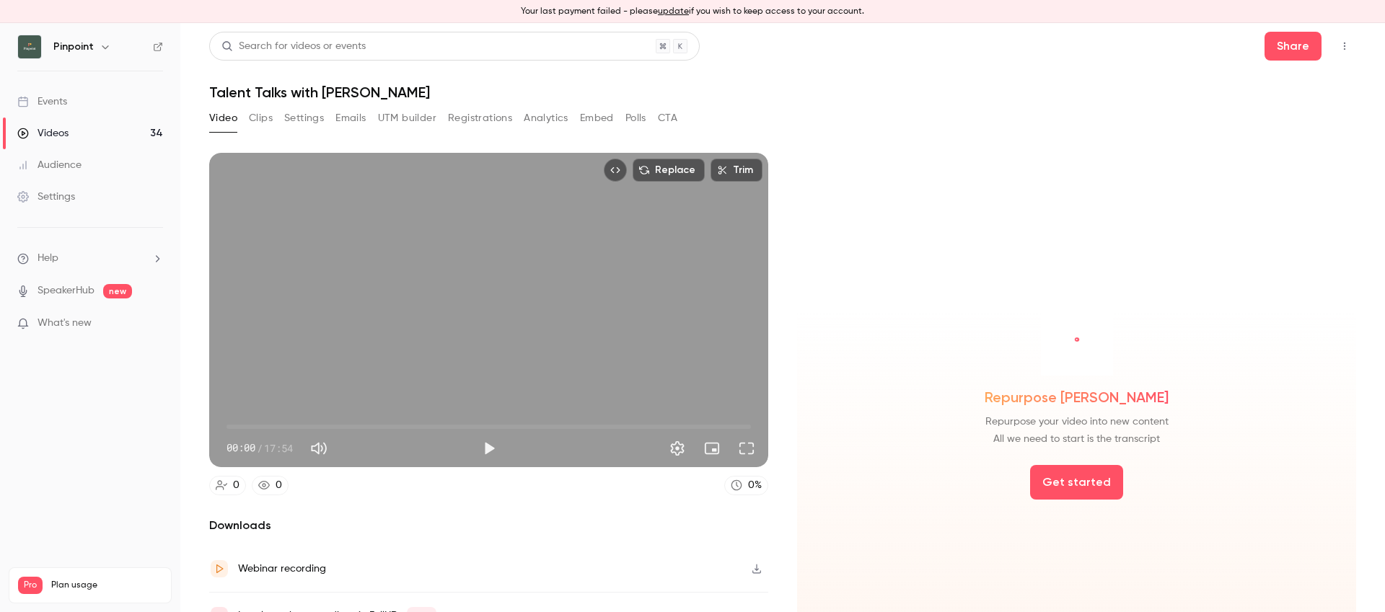
click at [311, 94] on h1 "Talent Talks with [PERSON_NAME]" at bounding box center [782, 92] width 1147 height 17
copy div "Talent Talks with [PERSON_NAME] Video Clips Settings Emails UTM builder Registr…"
click at [298, 118] on button "Settings" at bounding box center [304, 118] width 40 height 23
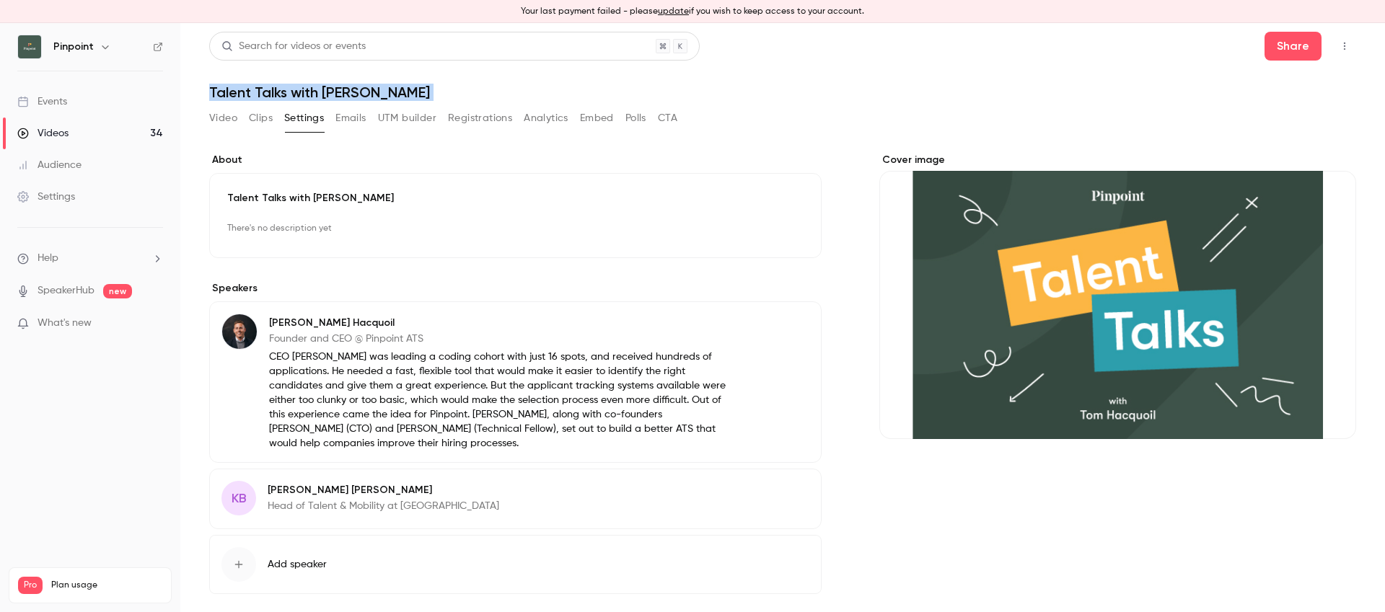
scroll to position [63, 0]
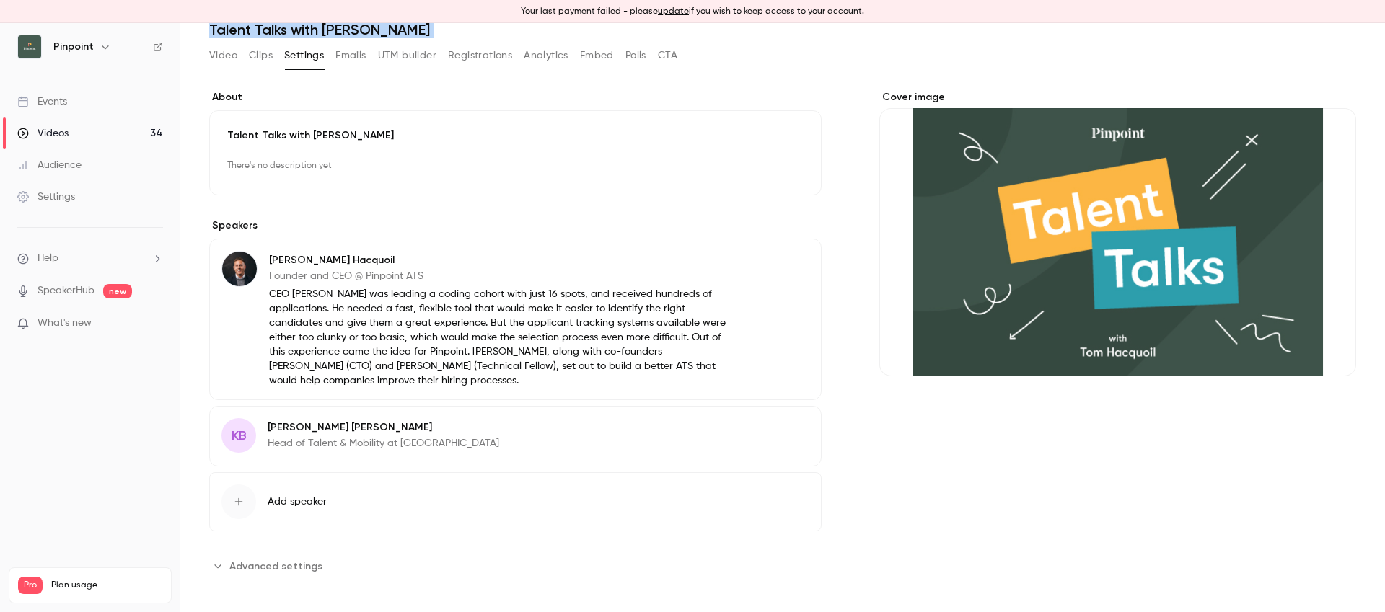
click at [267, 564] on span "Advanced settings" at bounding box center [275, 566] width 93 height 15
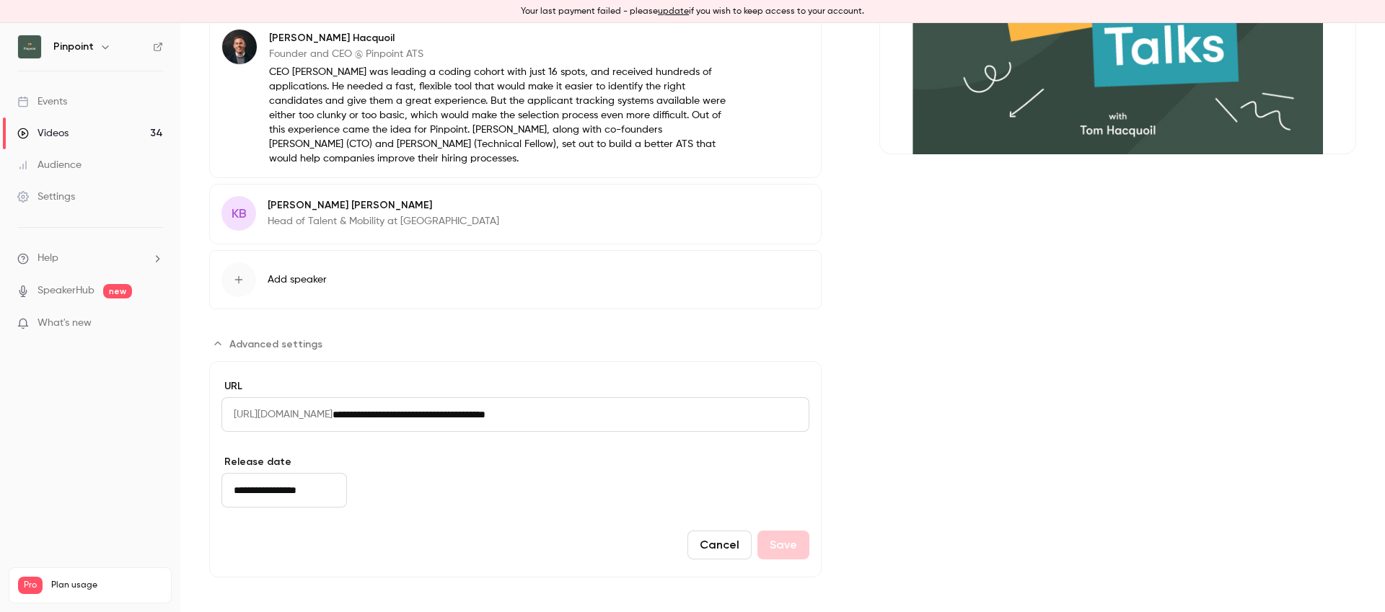
click at [268, 489] on input "**********" at bounding box center [284, 490] width 126 height 35
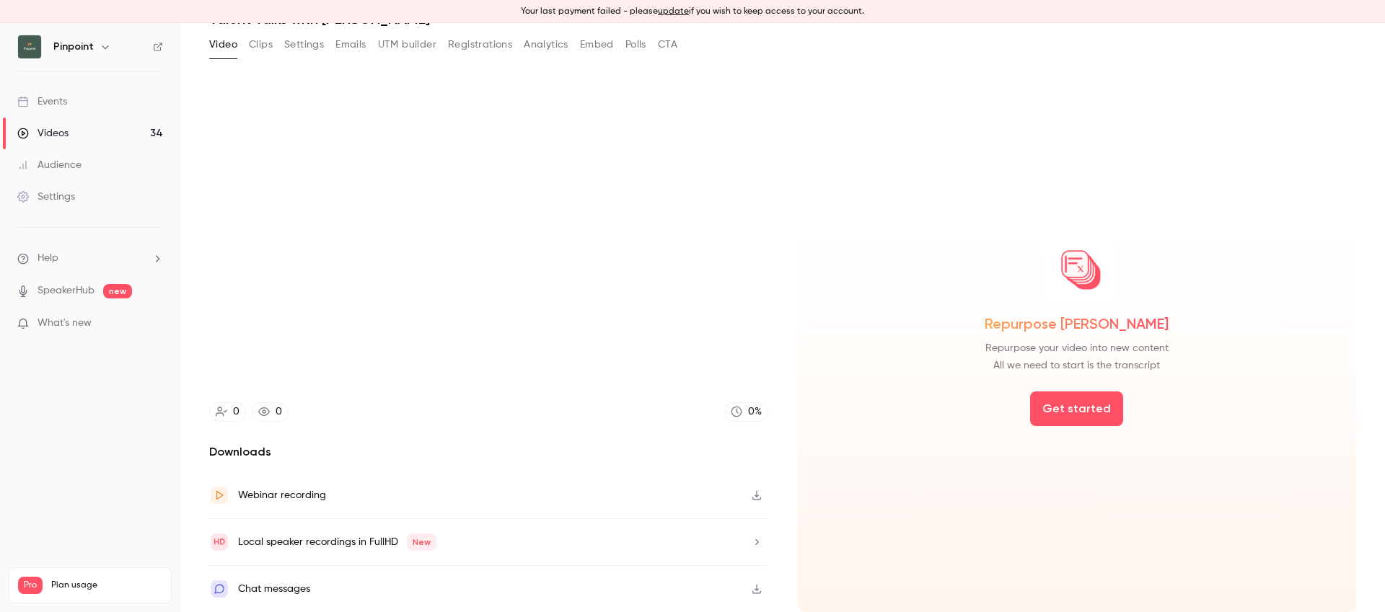
scroll to position [74, 0]
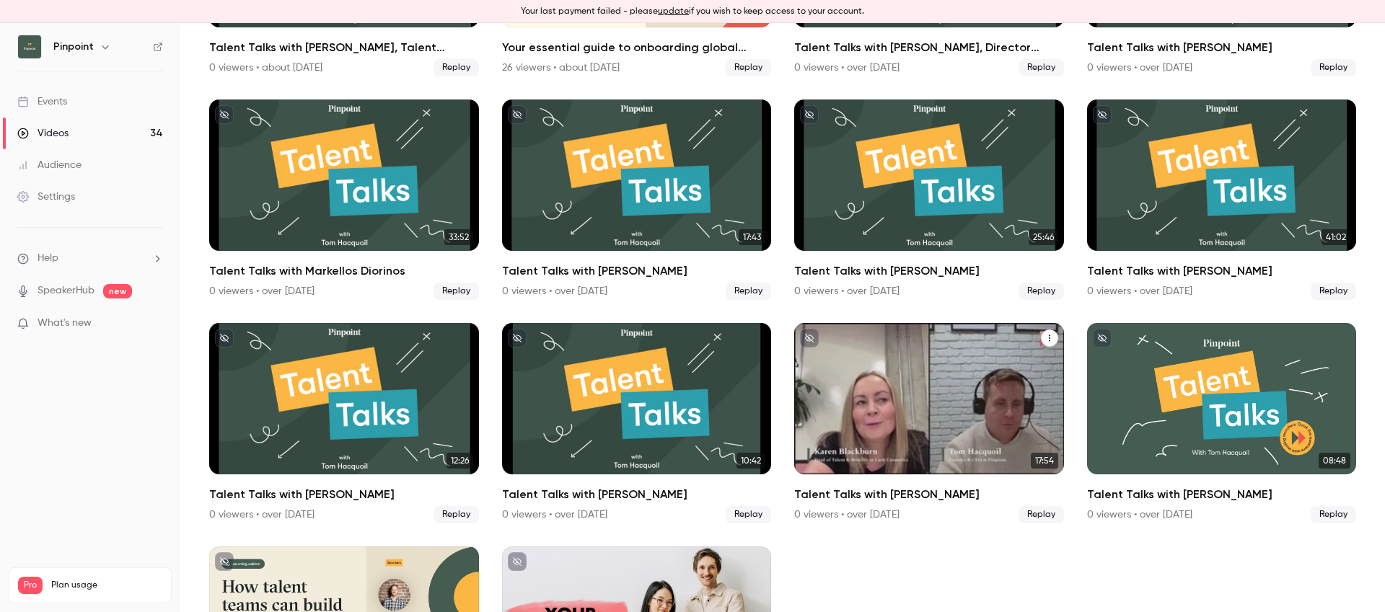
scroll to position [1542, 0]
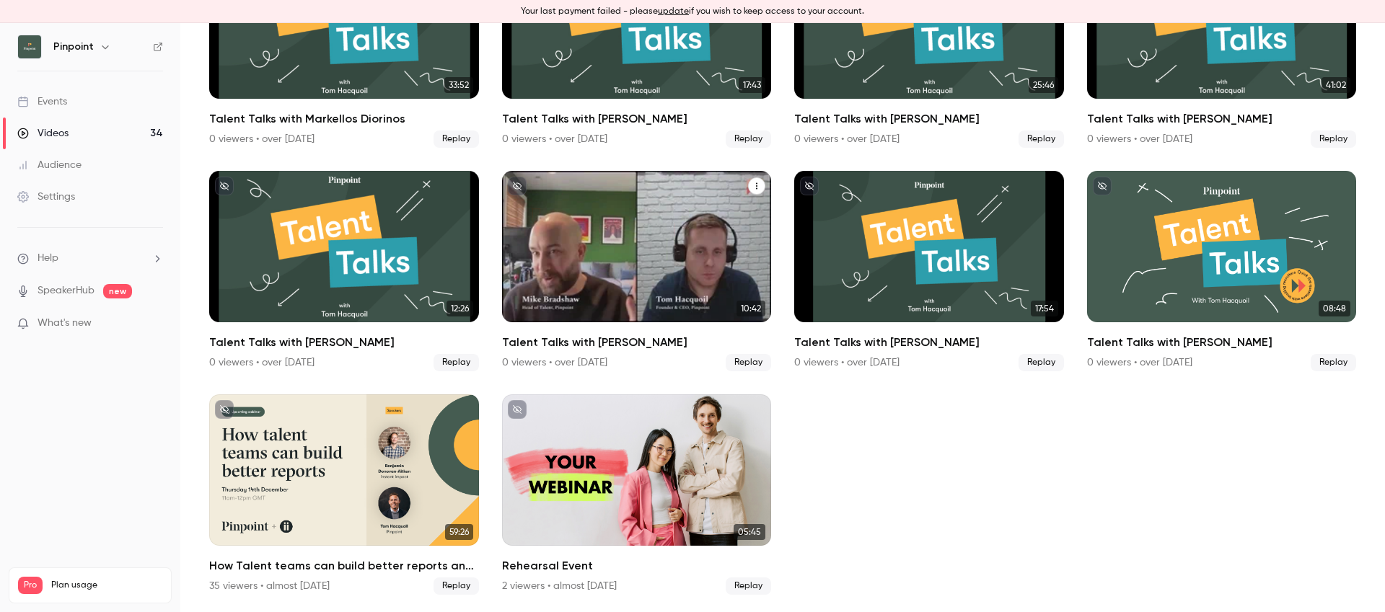
click at [595, 224] on div "Talent Talks with Mike Bradshaw" at bounding box center [637, 246] width 270 height 151
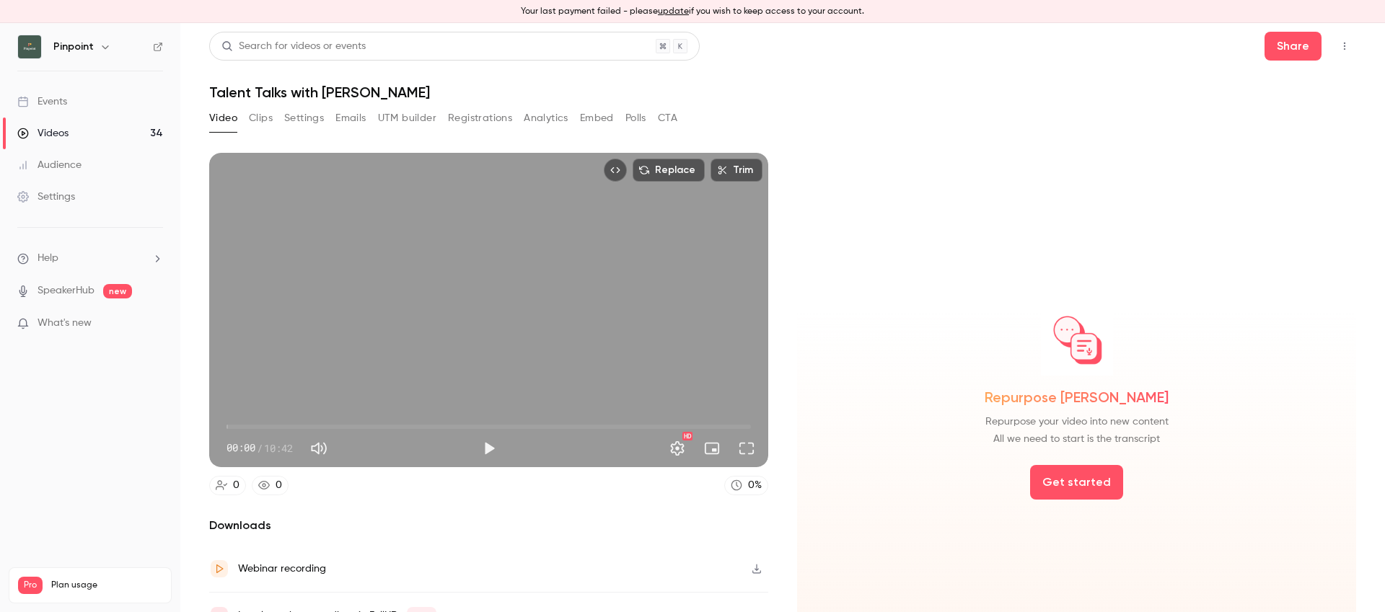
click at [322, 94] on h1 "Talent Talks with [PERSON_NAME]" at bounding box center [782, 92] width 1147 height 17
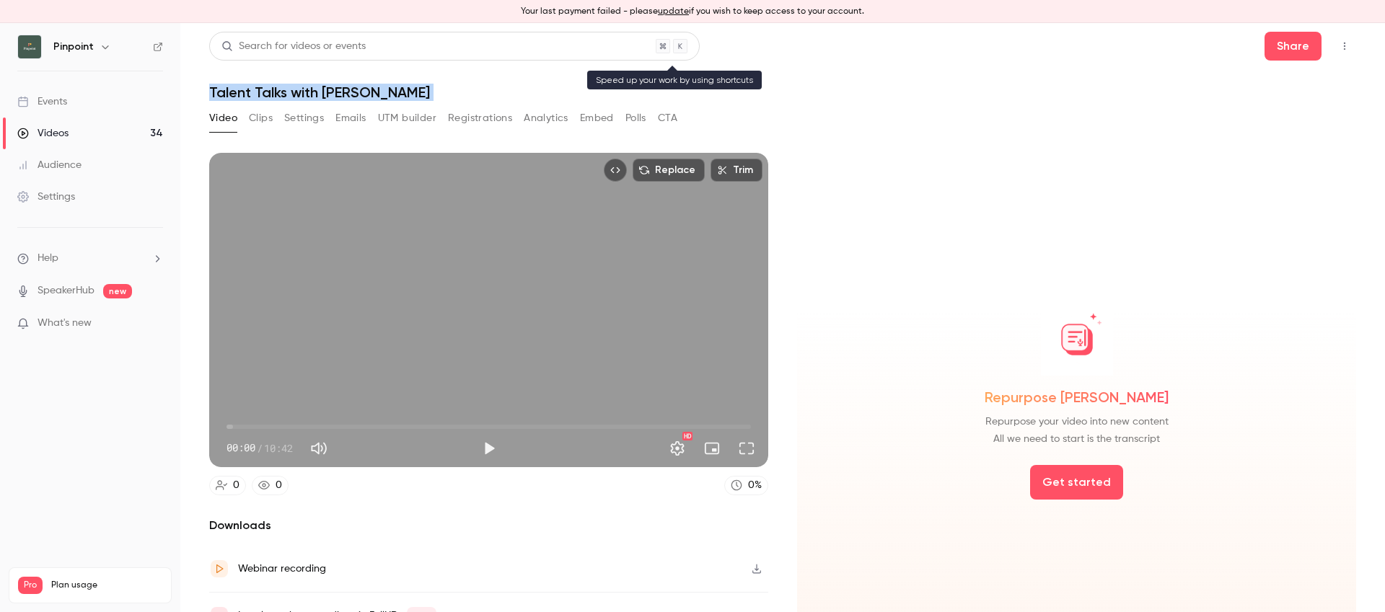
copy div "Talent Talks with [PERSON_NAME] Video Clips Settings Emails UTM builder Registr…"
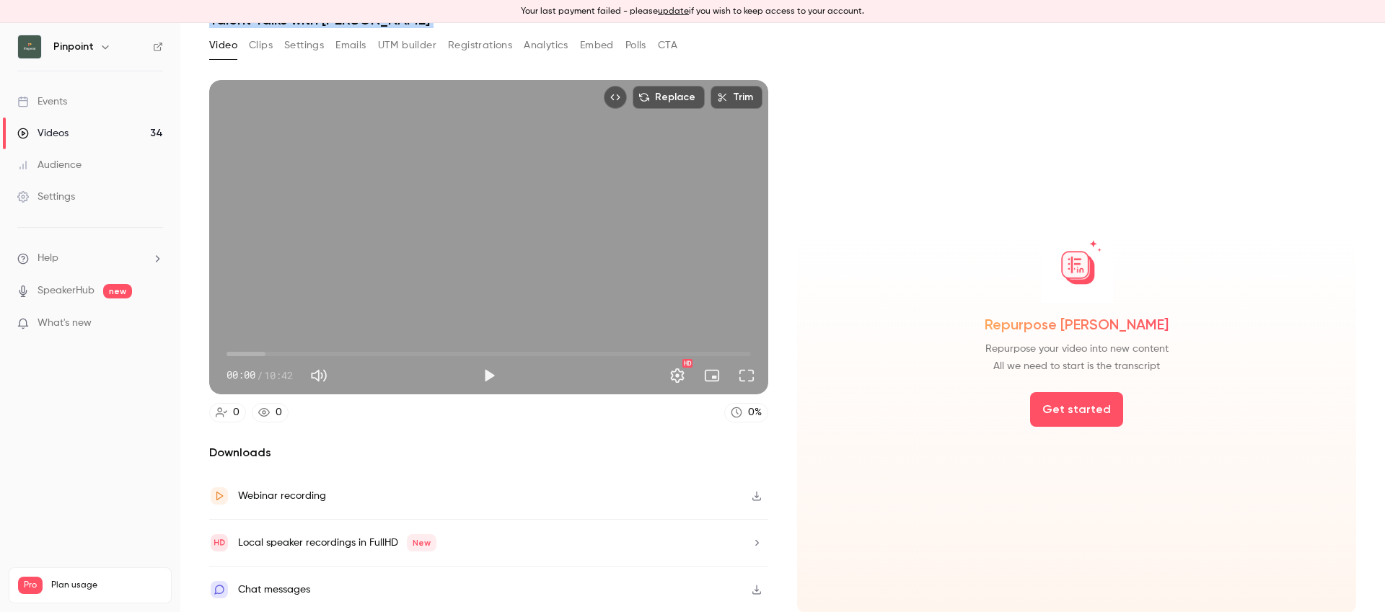
scroll to position [74, 0]
click at [301, 51] on button "Settings" at bounding box center [304, 44] width 40 height 23
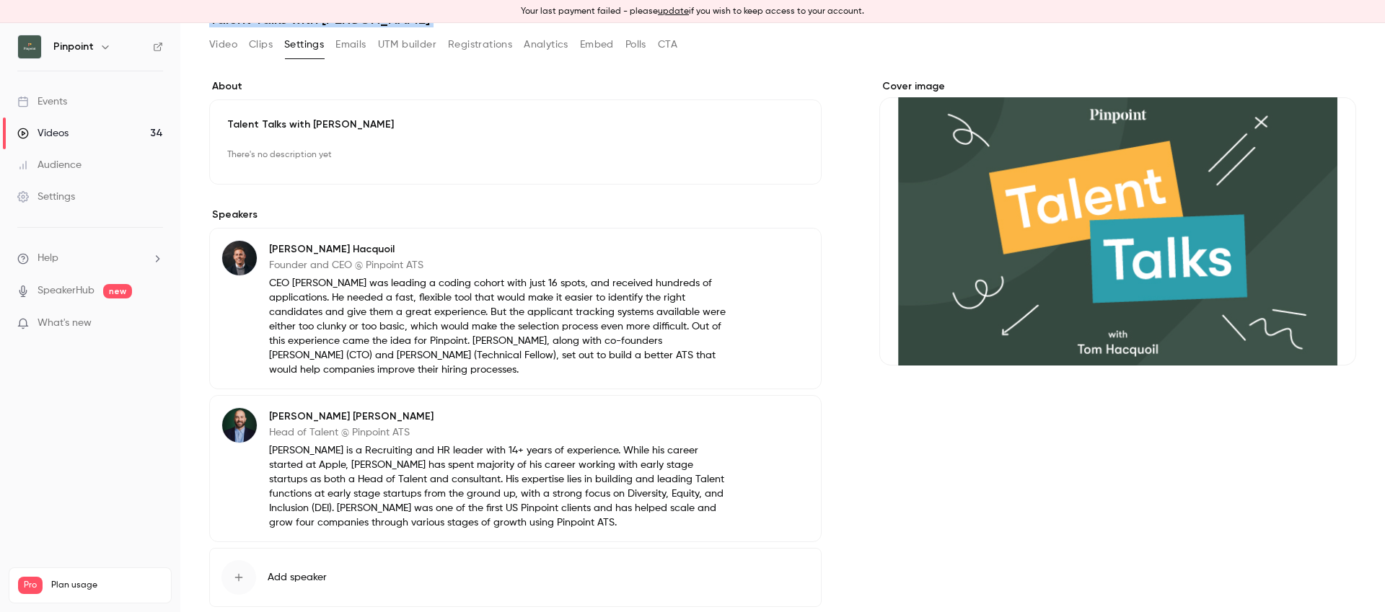
scroll to position [149, 0]
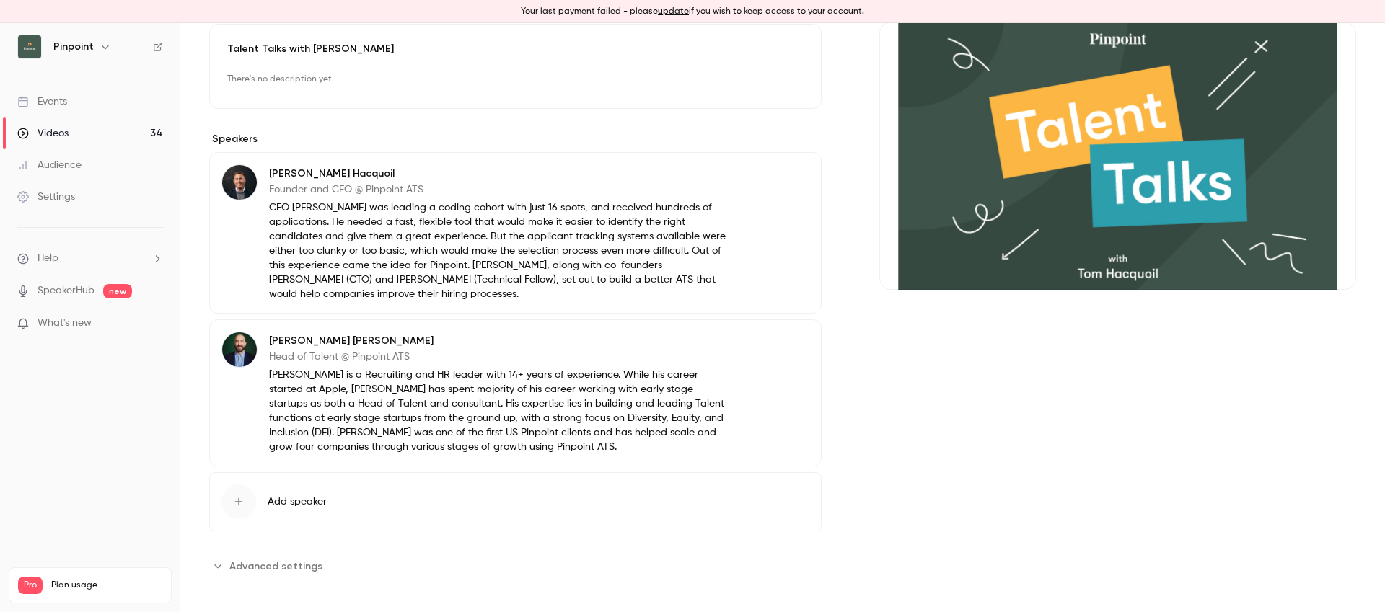
click at [299, 555] on button "Advanced settings" at bounding box center [270, 566] width 122 height 23
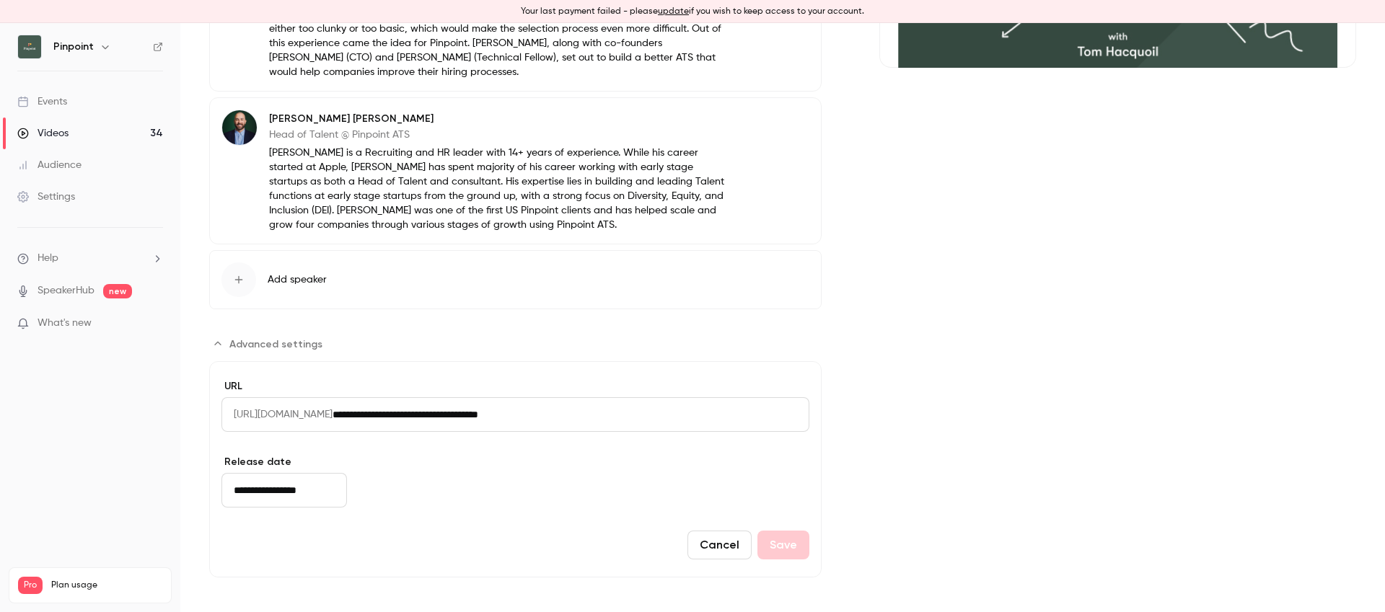
click at [291, 494] on input "**********" at bounding box center [284, 490] width 126 height 35
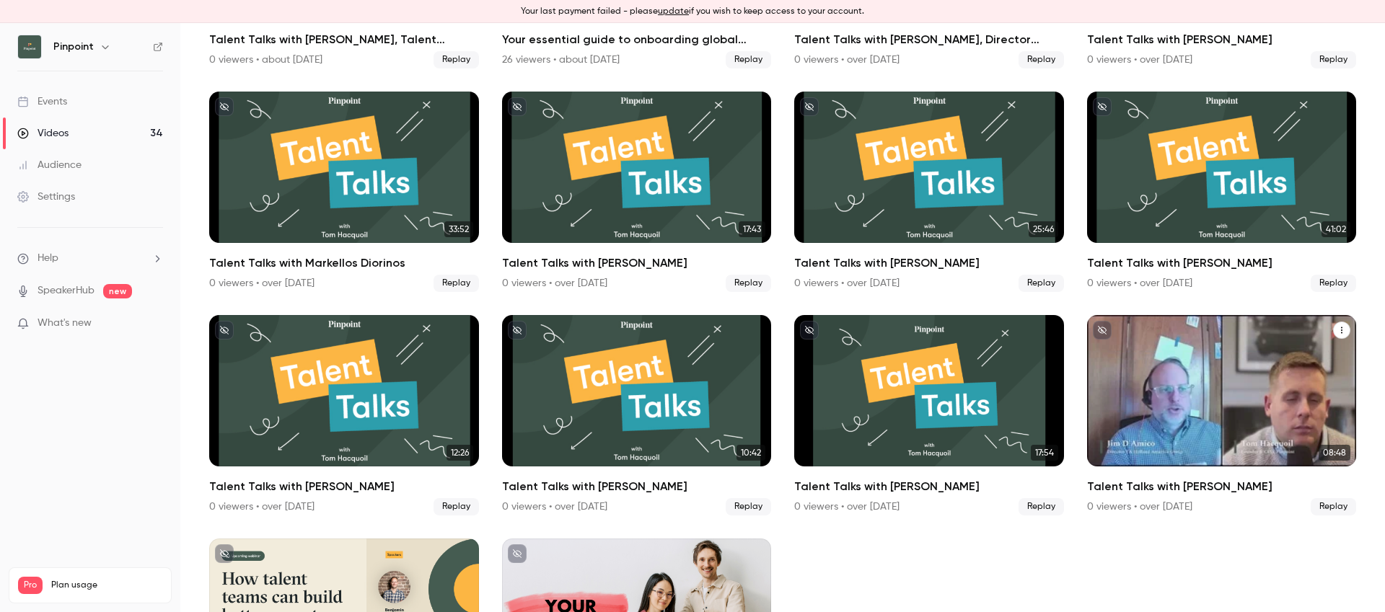
scroll to position [1542, 0]
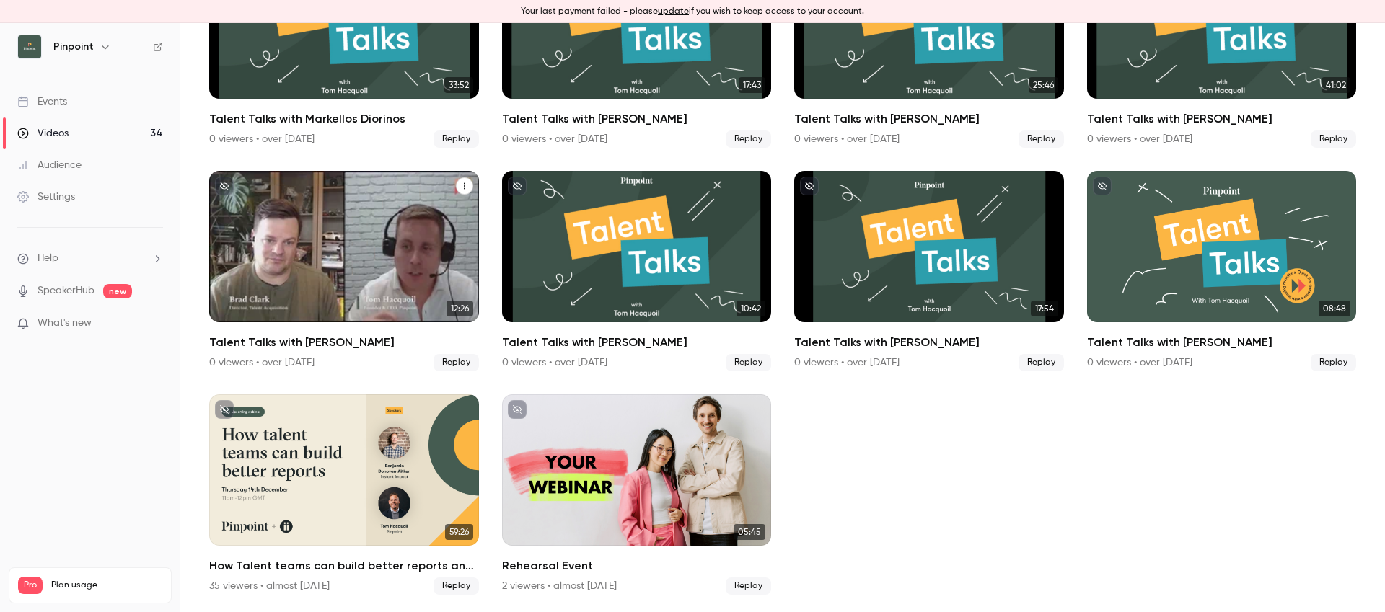
click at [325, 260] on div "Talent Talks with Brad Clark" at bounding box center [344, 246] width 270 height 151
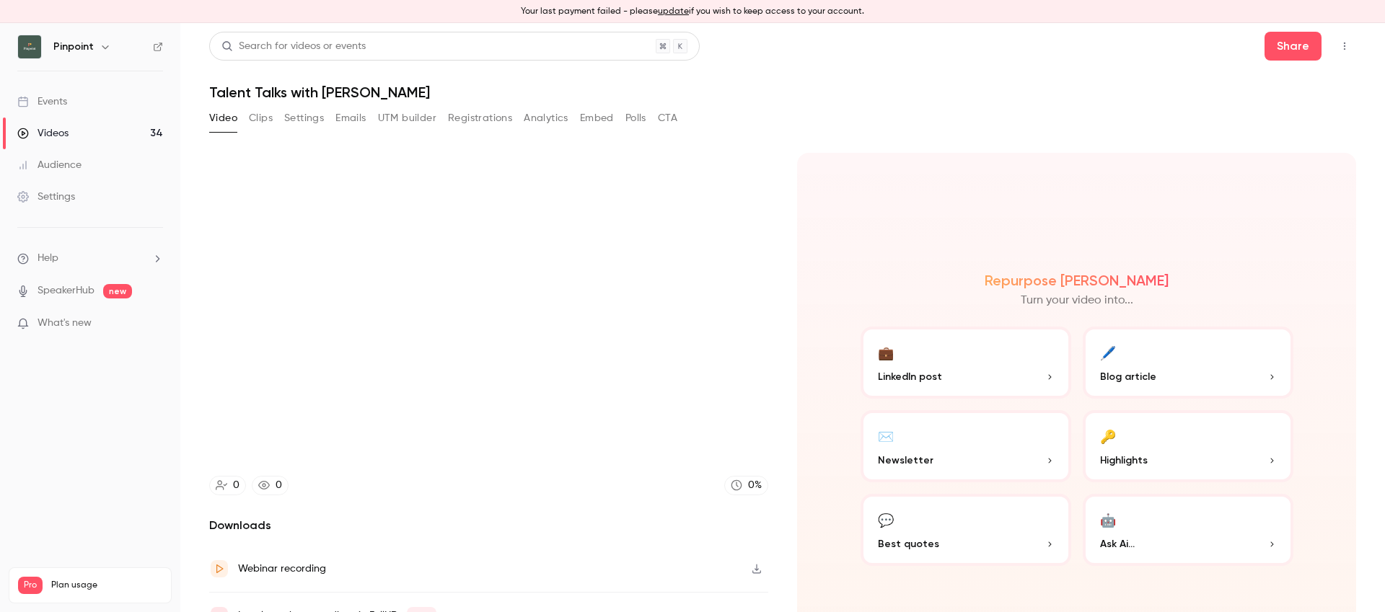
click at [334, 89] on h1 "Talent Talks with [PERSON_NAME]" at bounding box center [782, 92] width 1147 height 17
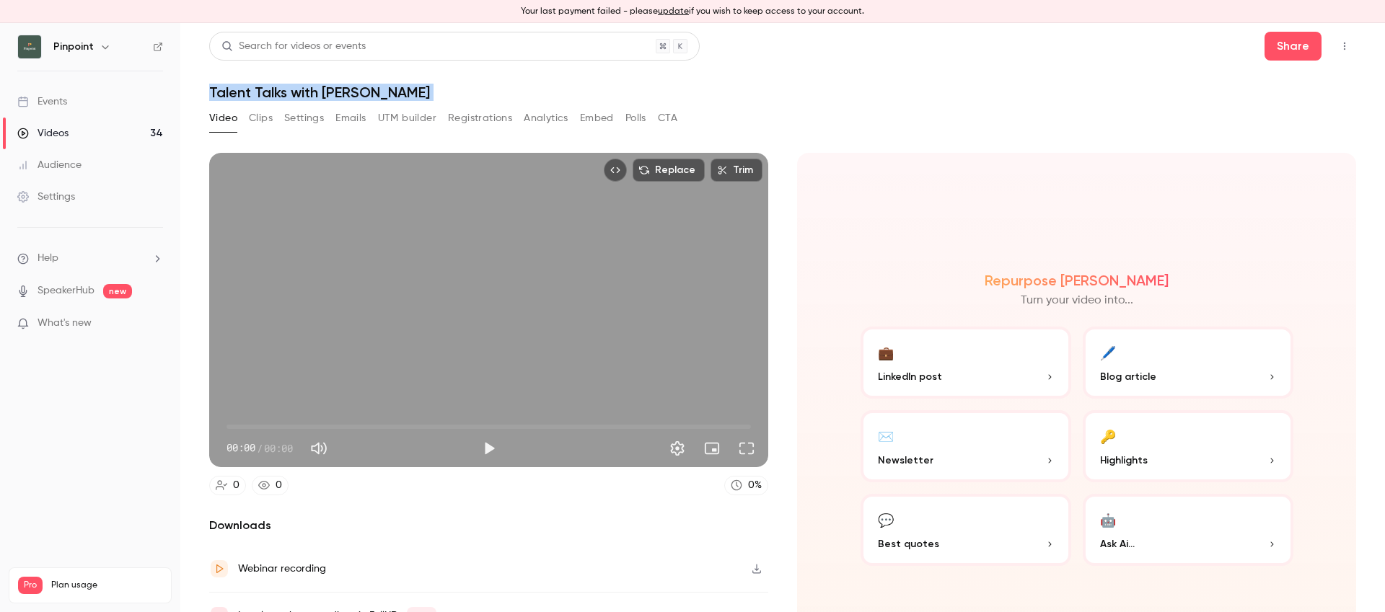
copy div "Talent Talks with [PERSON_NAME] Video Clips Settings Emails UTM builder Registr…"
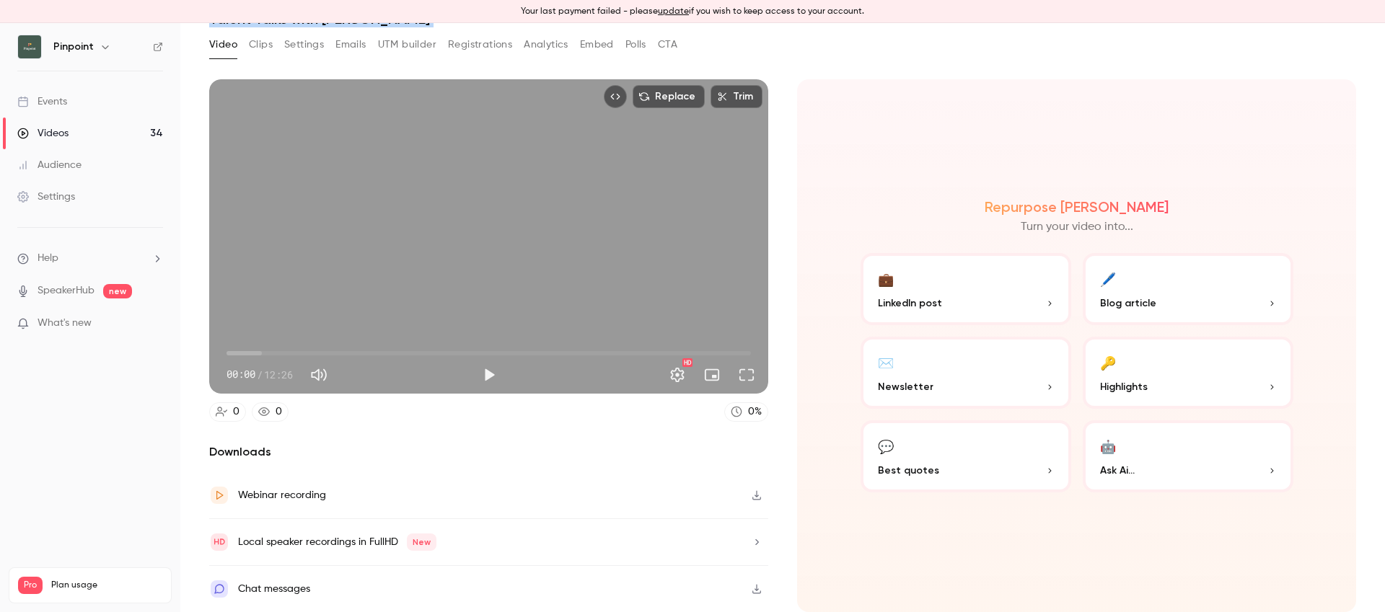
click at [292, 48] on button "Settings" at bounding box center [304, 44] width 40 height 23
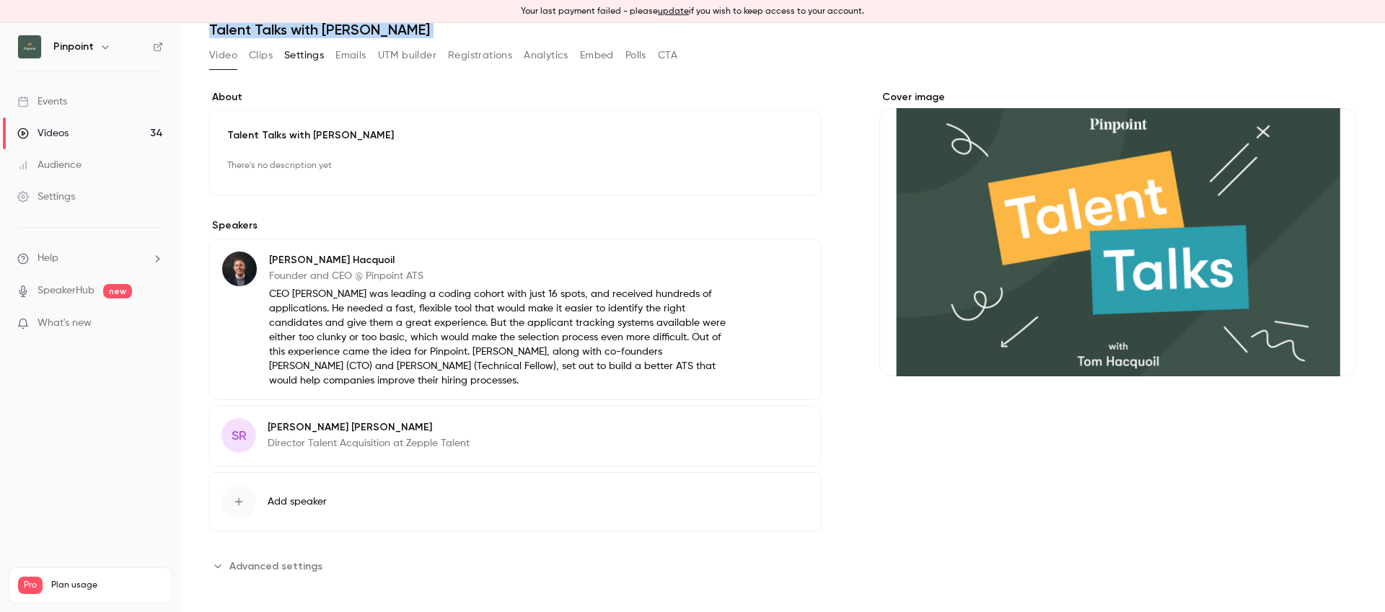
scroll to position [63, 0]
click at [284, 566] on span "Advanced settings" at bounding box center [275, 566] width 93 height 15
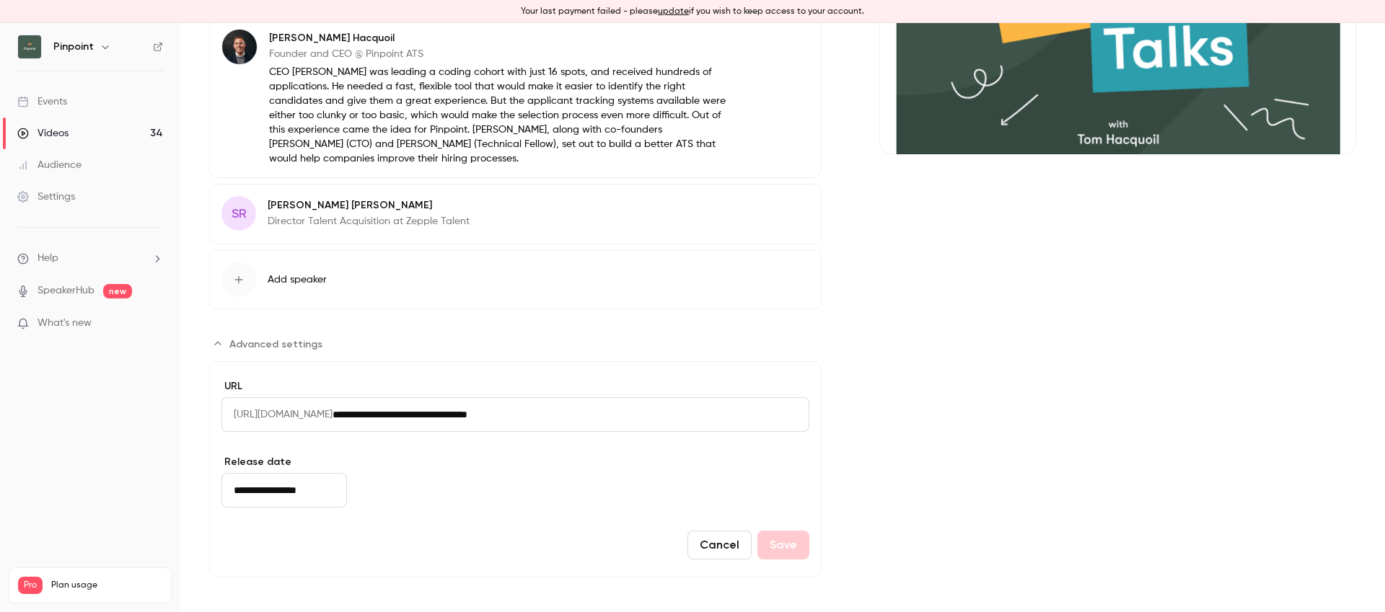
click at [279, 482] on input "**********" at bounding box center [284, 490] width 126 height 35
click at [280, 485] on input "**********" at bounding box center [284, 490] width 126 height 35
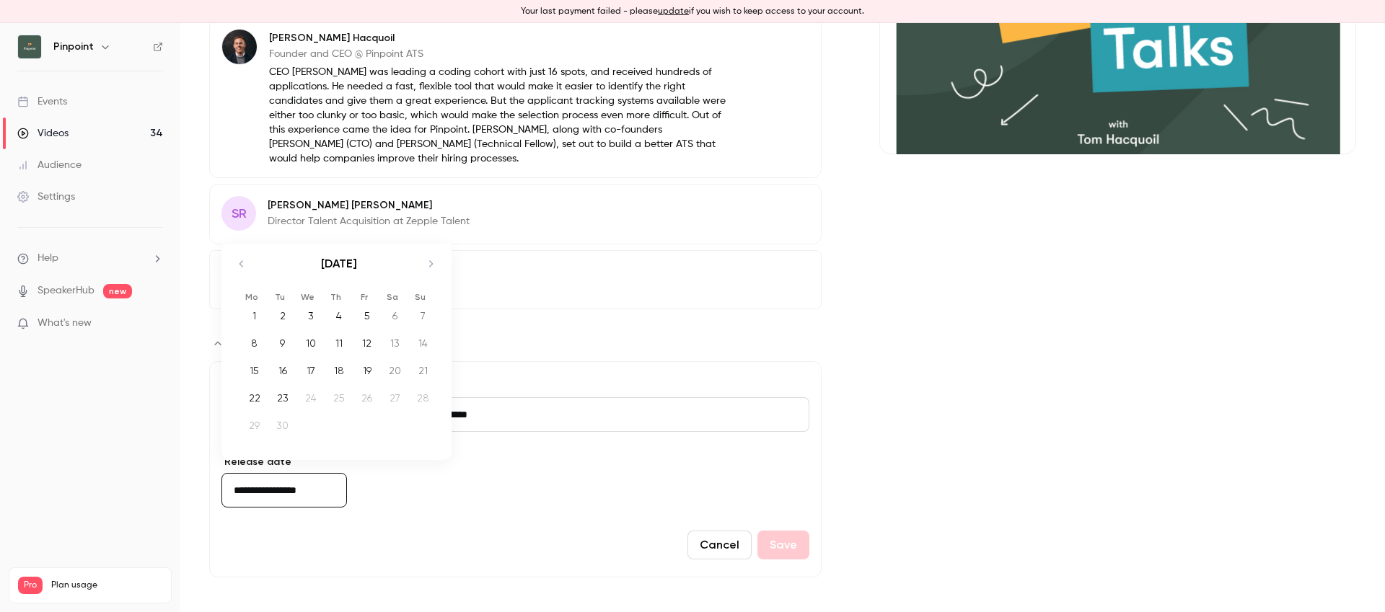
click at [285, 545] on div "Cancel Save" at bounding box center [515, 545] width 588 height 29
